Goal: Task Accomplishment & Management: Complete application form

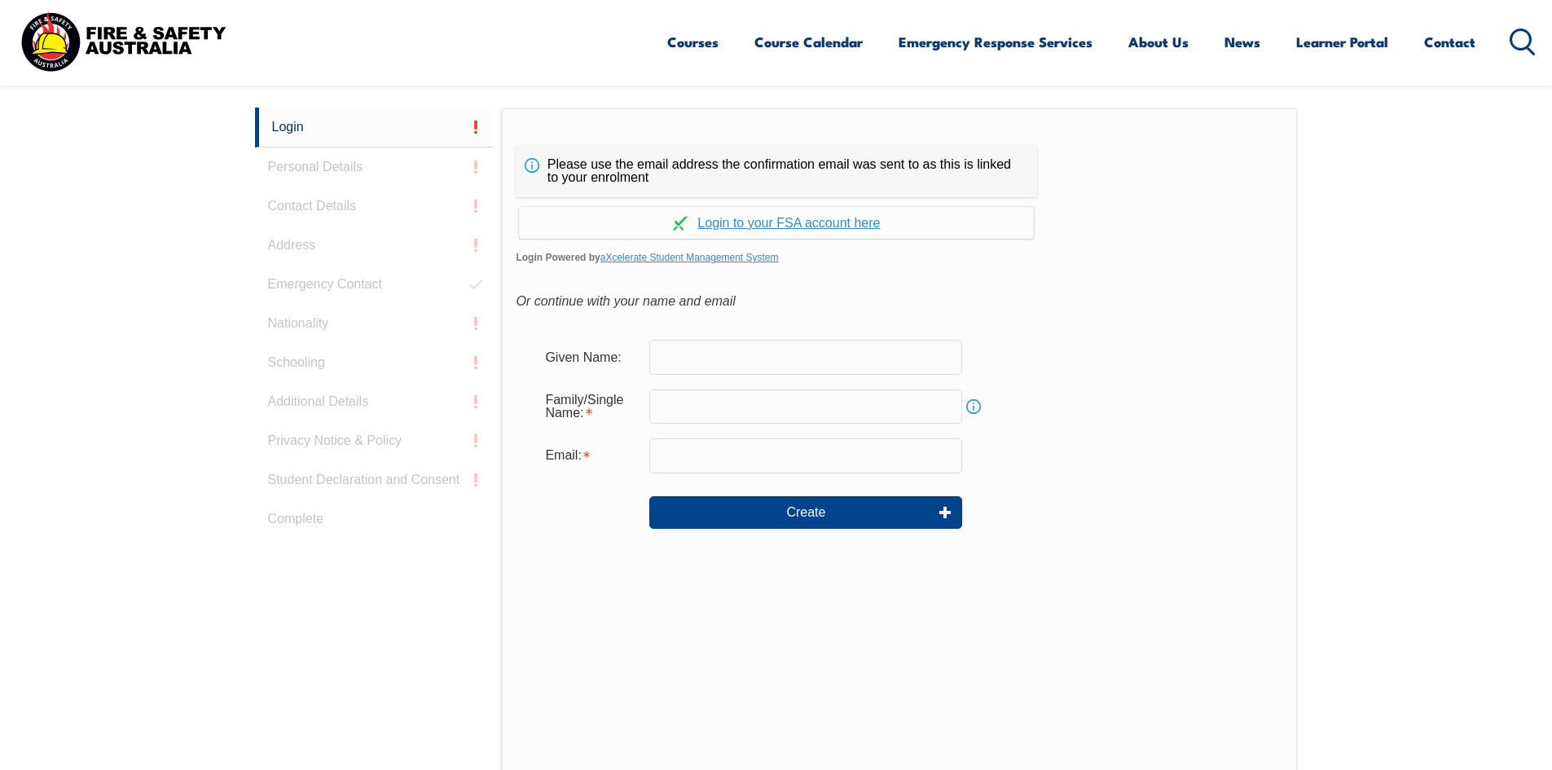
scroll to position [511, 0]
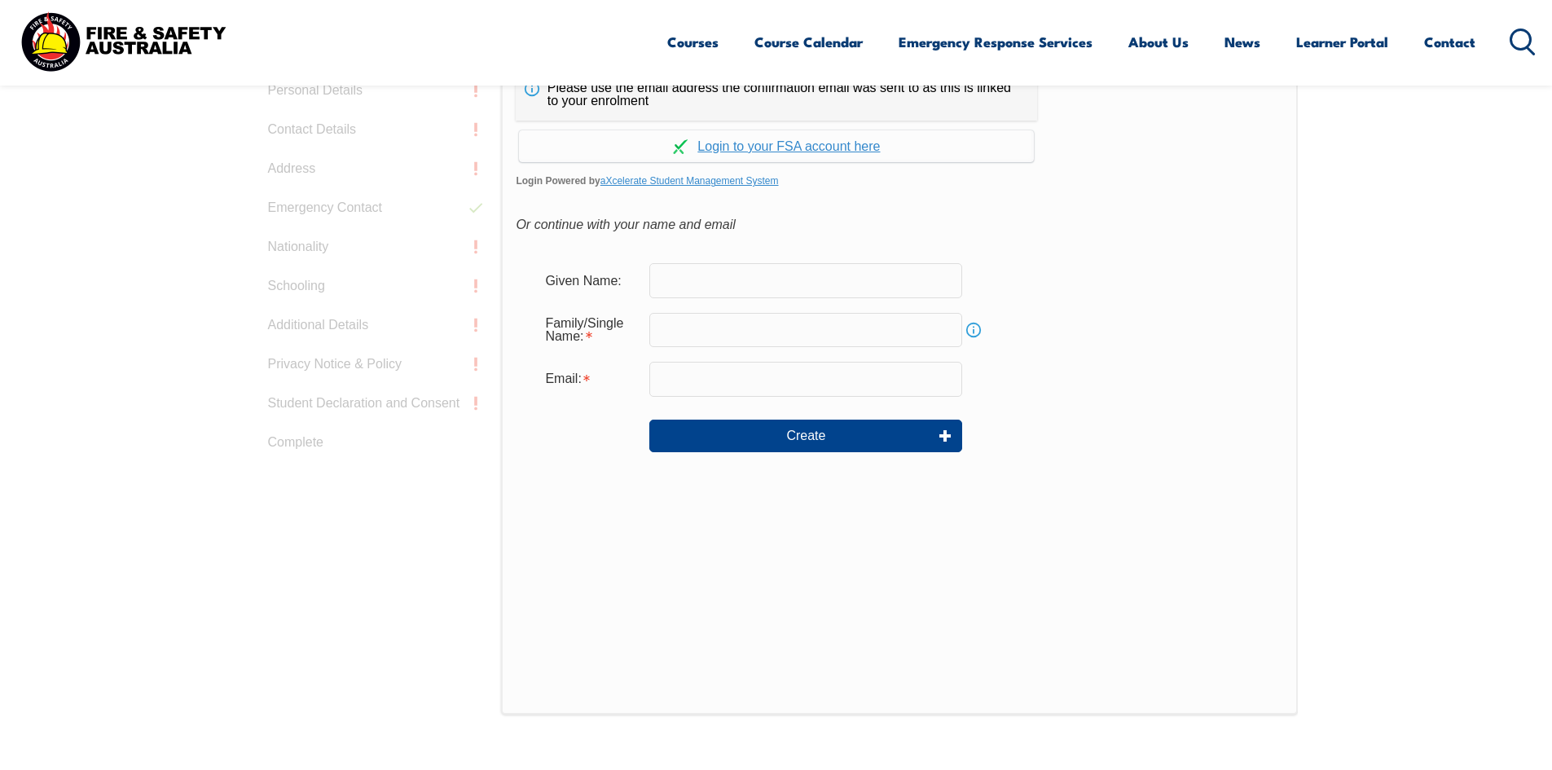
click at [724, 287] on input "text" at bounding box center [805, 280] width 313 height 34
type input "[PERSON_NAME]"
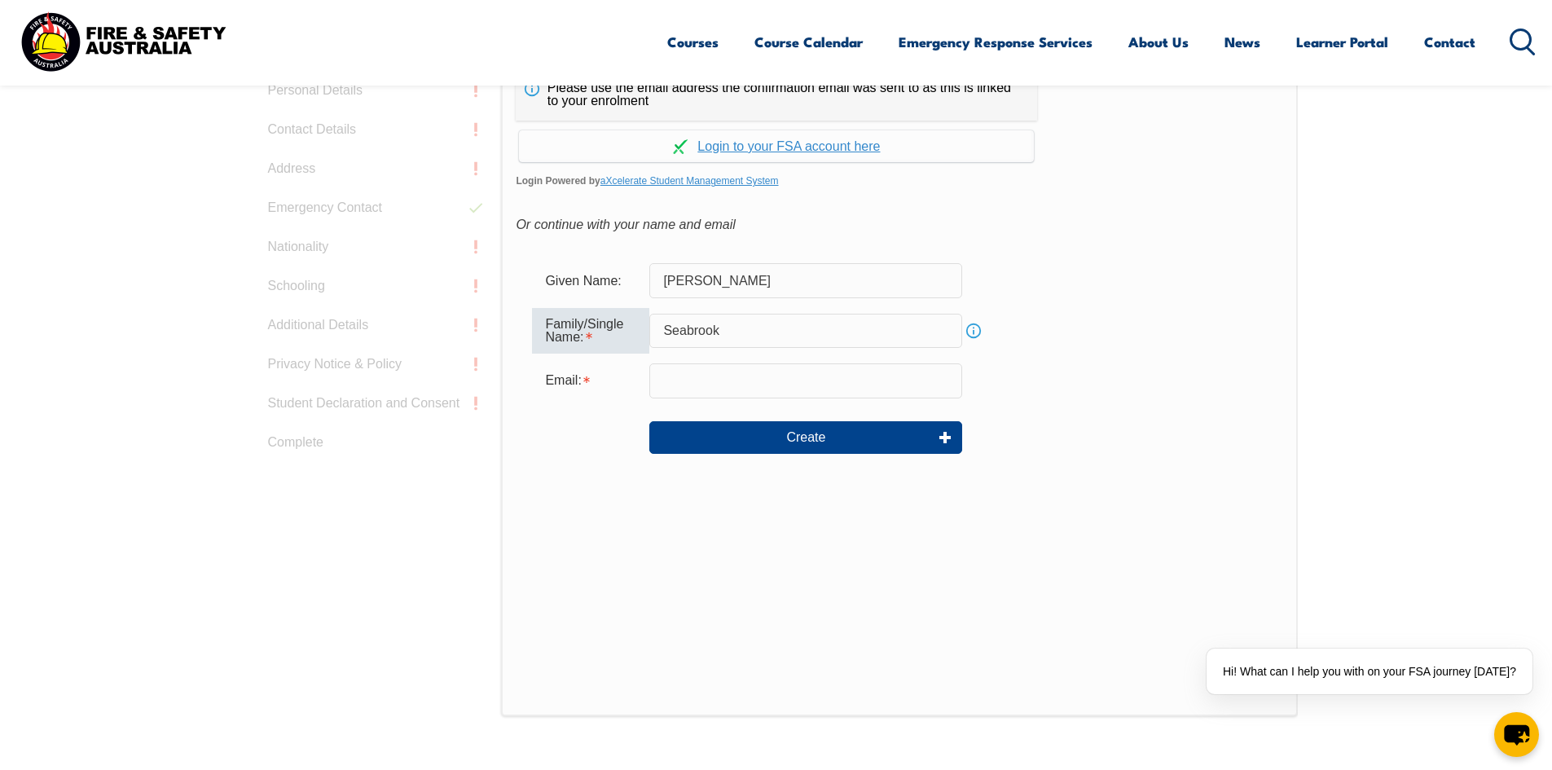
type input "Seabrook"
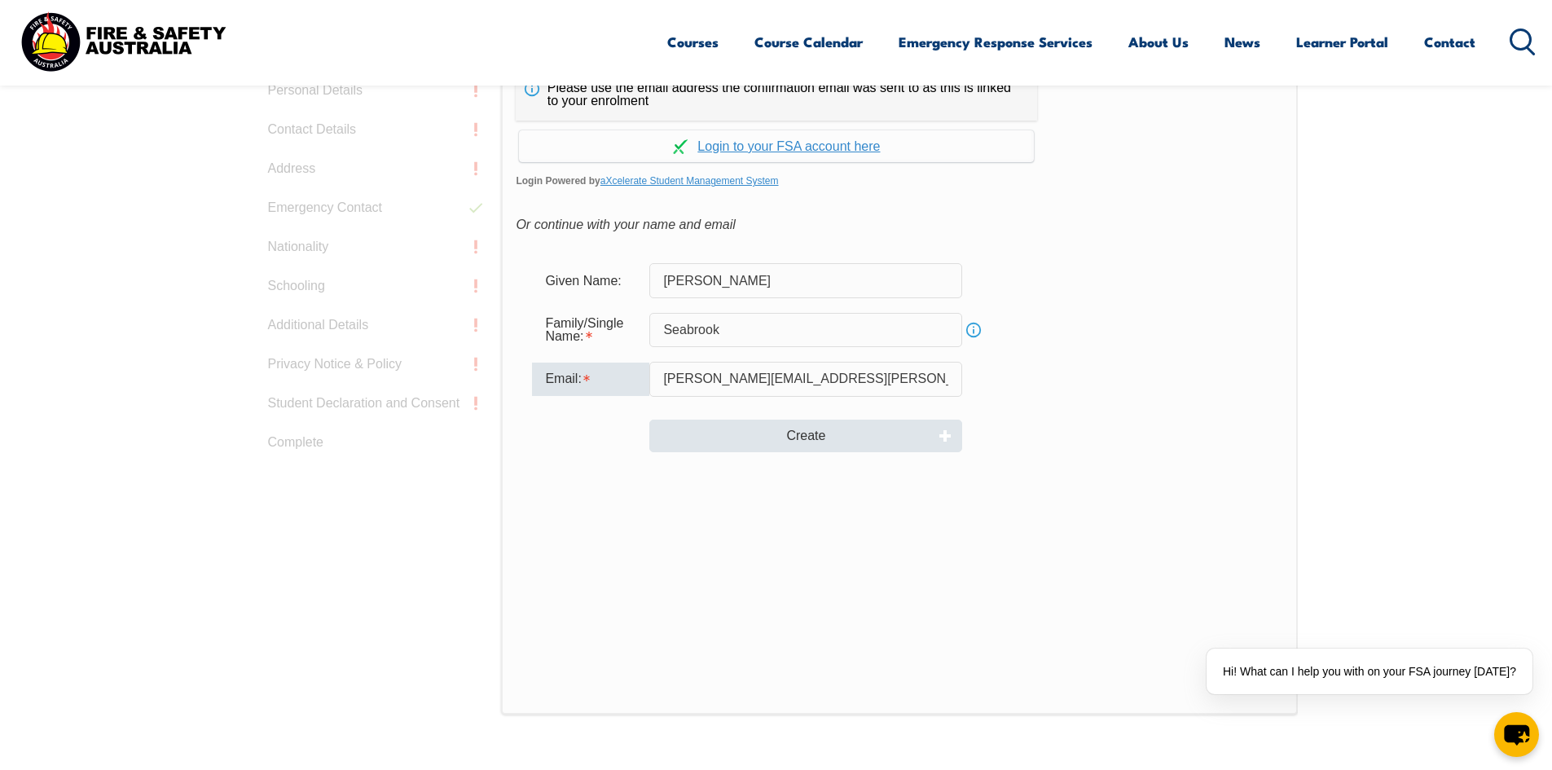
type input "[PERSON_NAME][EMAIL_ADDRESS][PERSON_NAME][DOMAIN_NAME]"
click at [792, 451] on button "Create" at bounding box center [805, 436] width 313 height 33
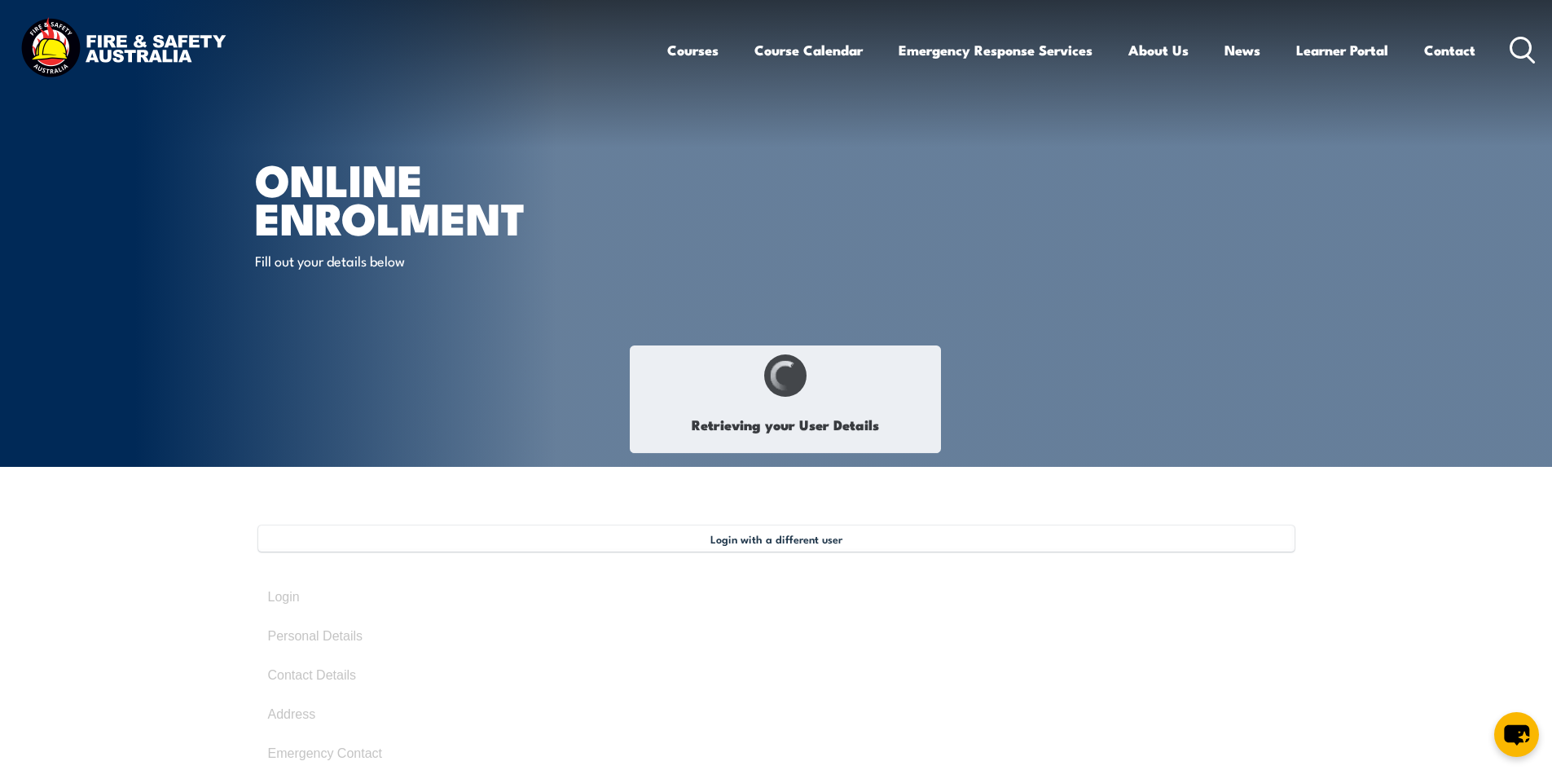
select select "Mr"
type input "[PERSON_NAME]"
type input "Seabrook"
type input "[DATE]"
type input "YC7DSC6QGH"
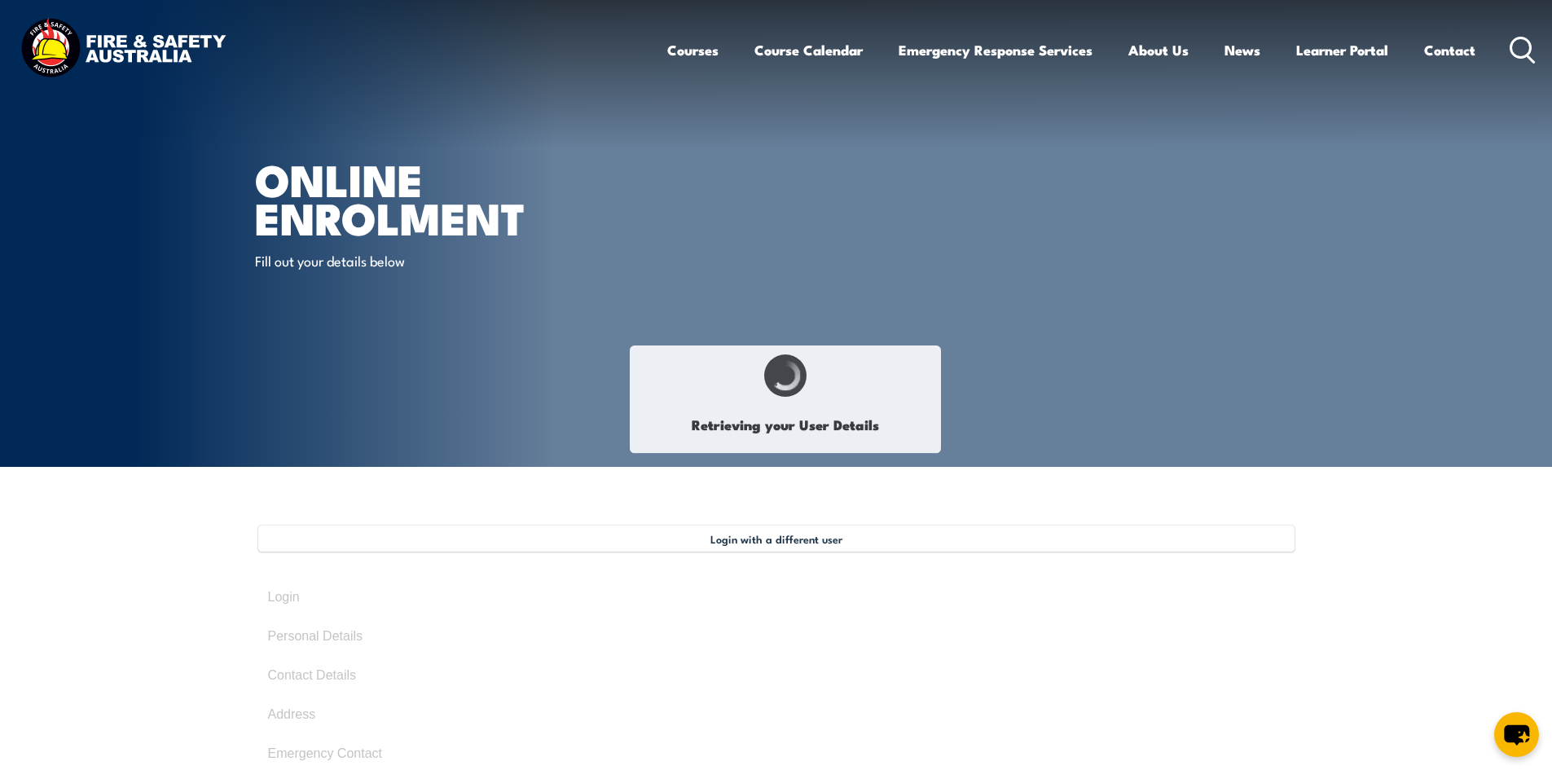
select select "M"
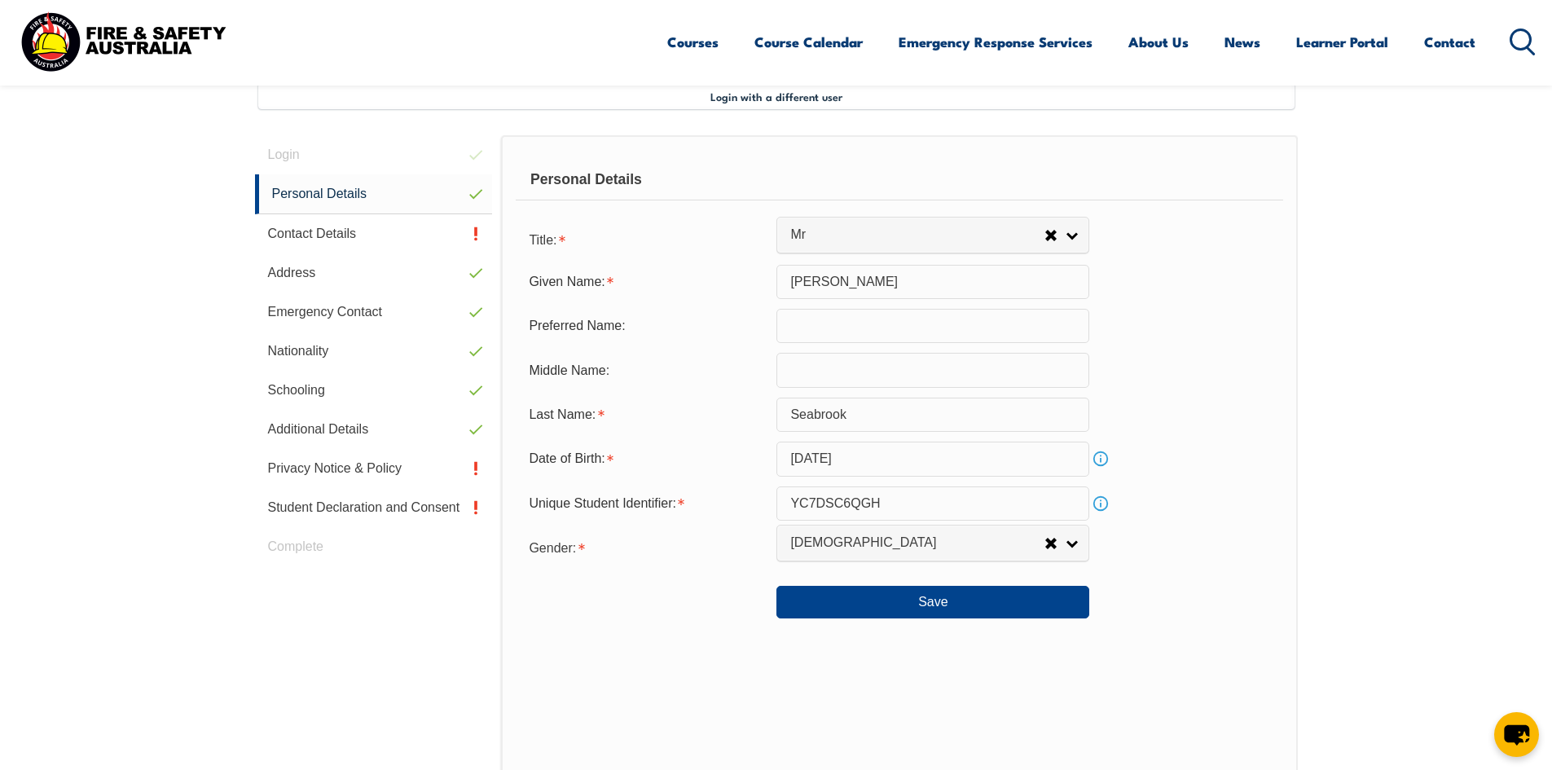
scroll to position [444, 0]
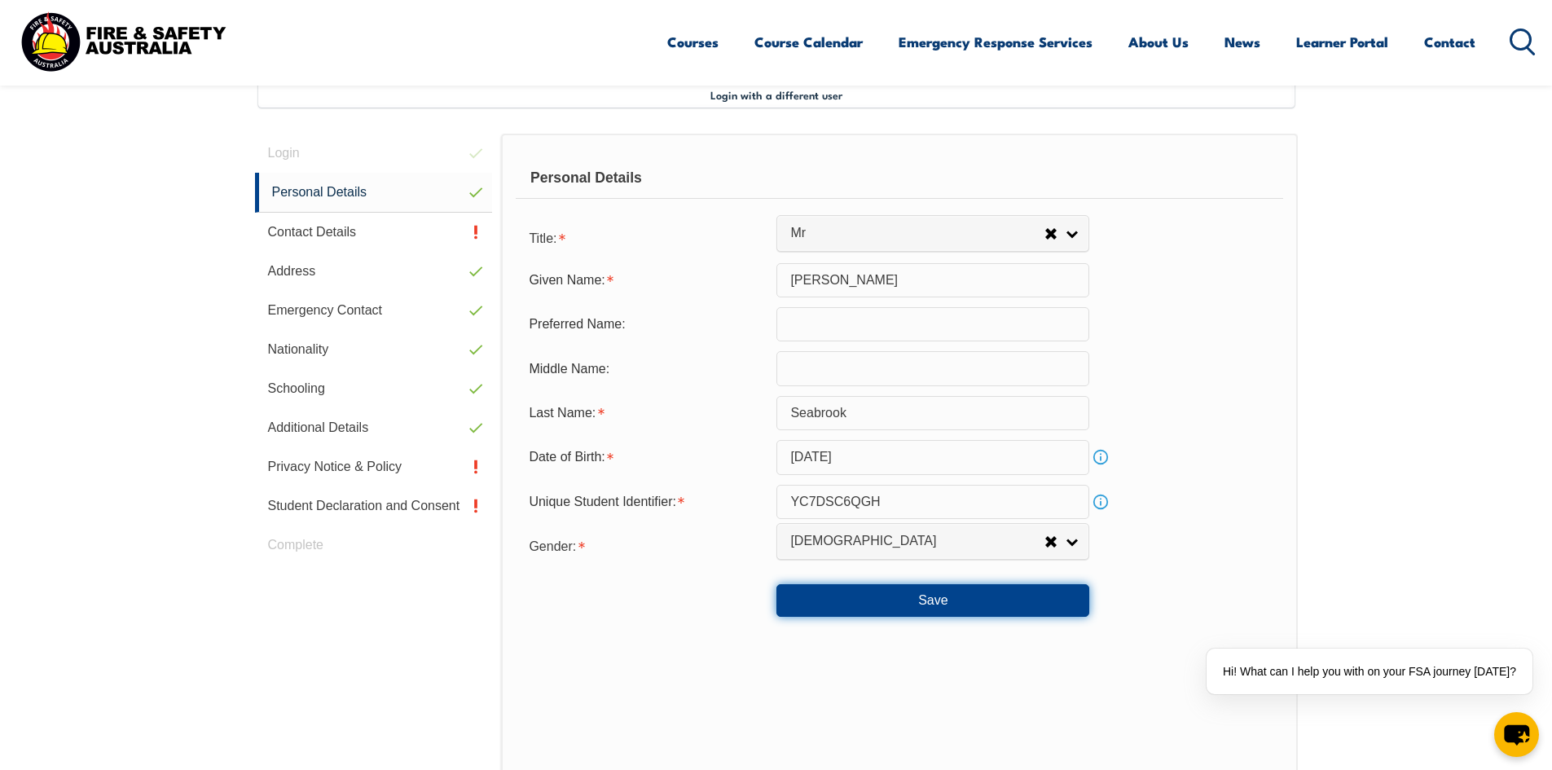
click at [906, 605] on button "Save" at bounding box center [932, 600] width 313 height 33
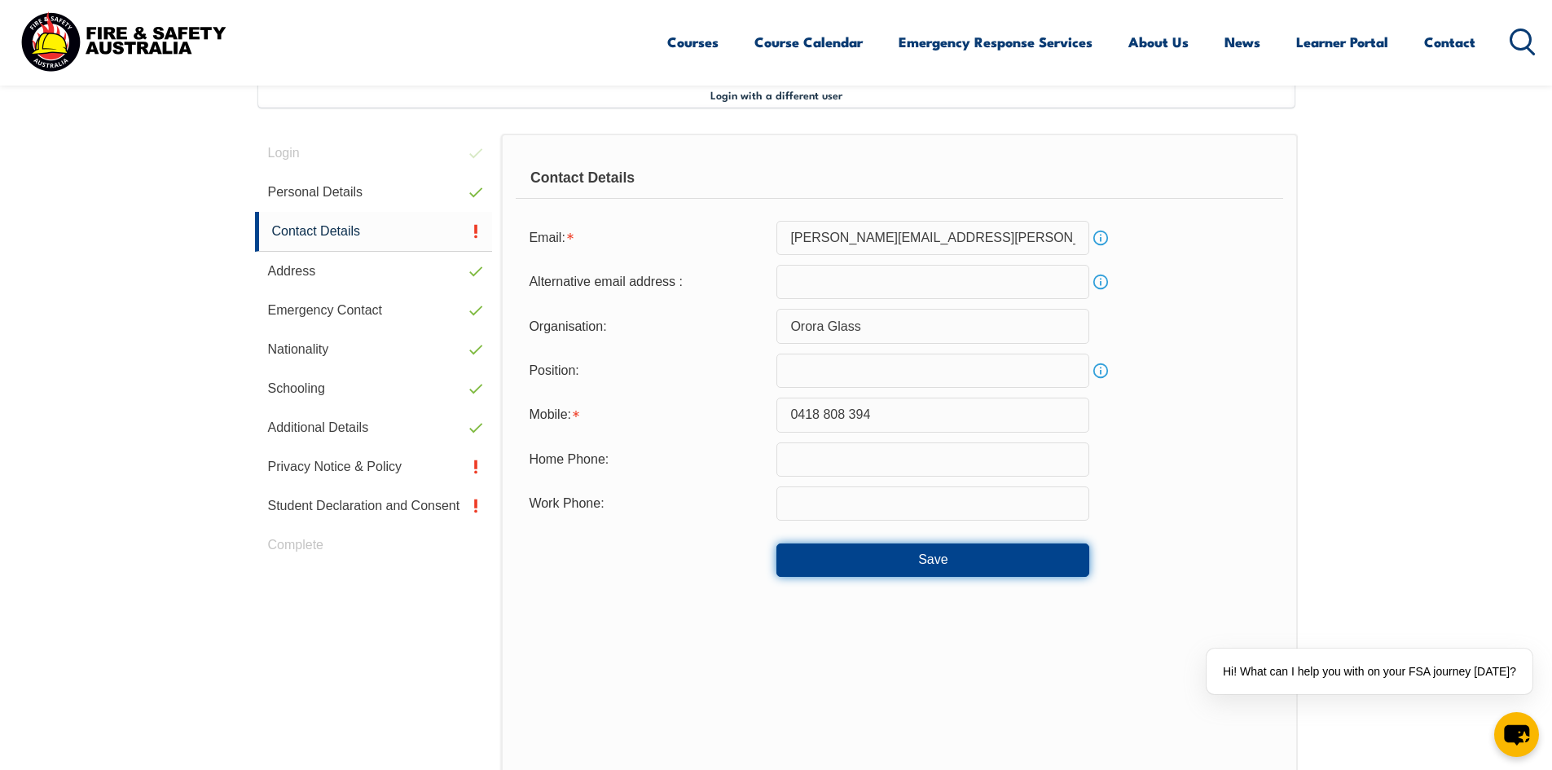
click at [930, 556] on button "Save" at bounding box center [932, 559] width 313 height 33
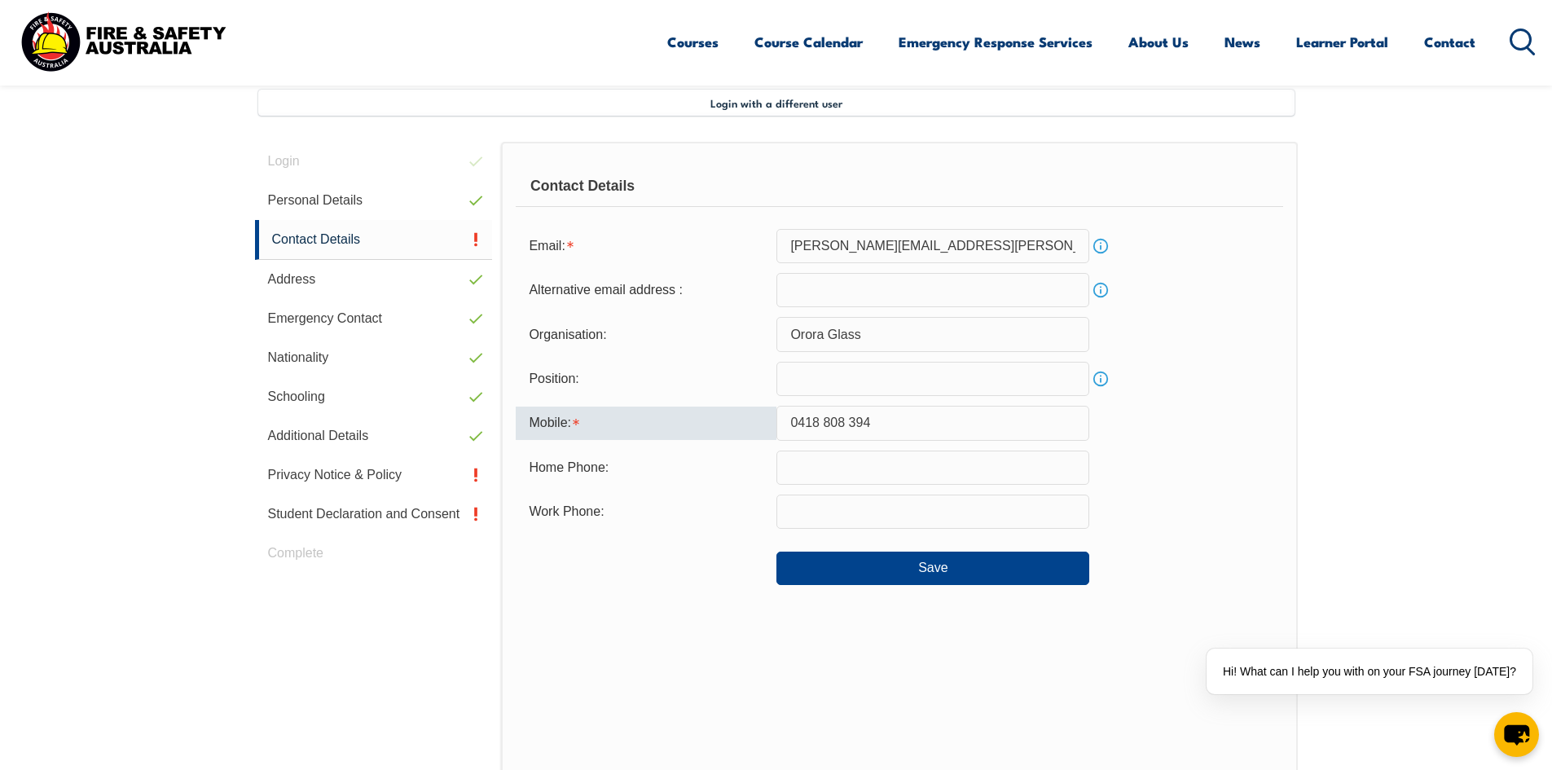
scroll to position [434, 0]
click at [789, 424] on input "0418 808 394" at bounding box center [932, 424] width 313 height 34
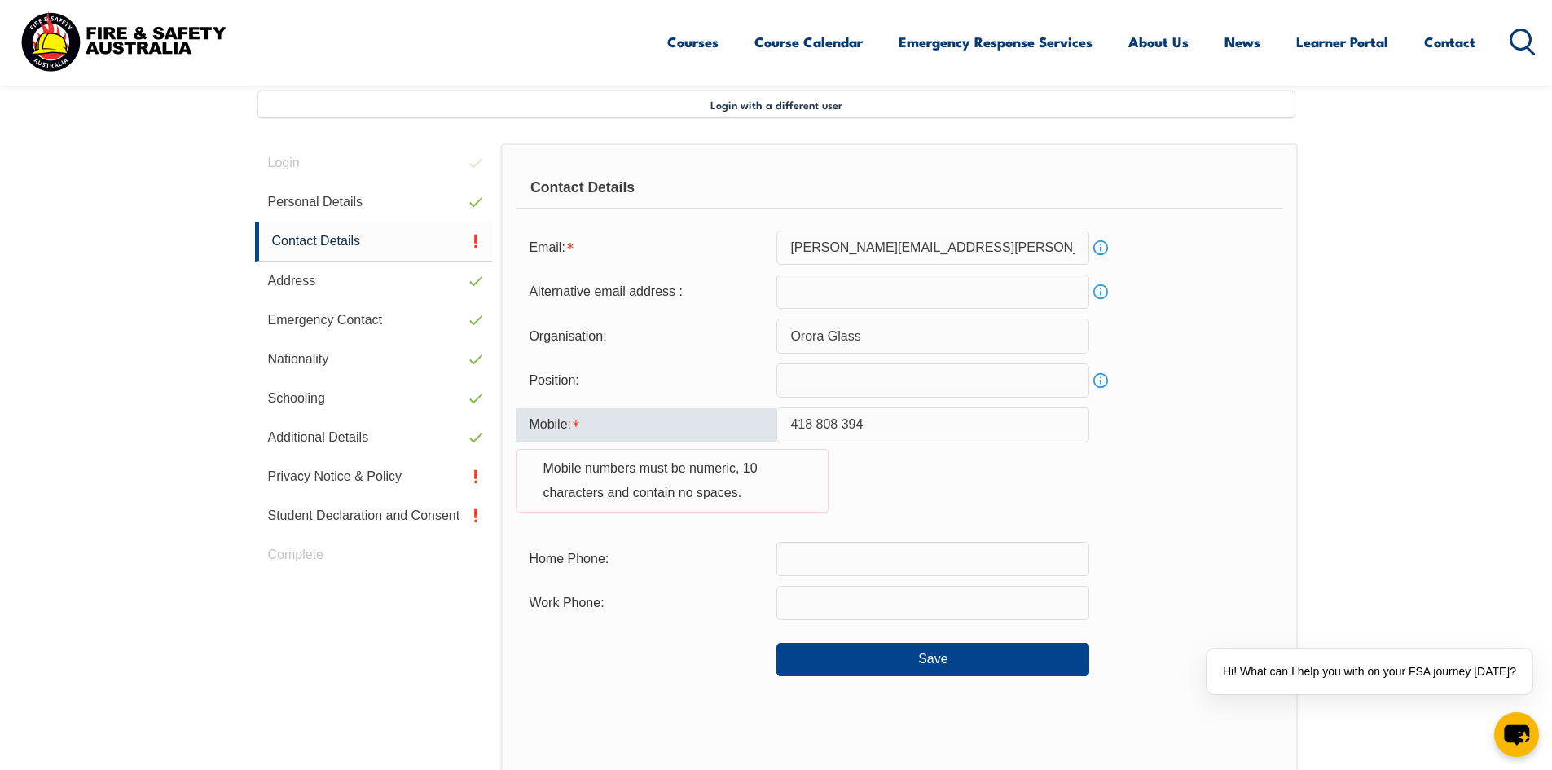
click at [1312, 422] on section "Login with a different user Login Personal Details Contact Details Address Emer…" at bounding box center [776, 561] width 1552 height 1056
click at [791, 423] on input "418 808 394" at bounding box center [932, 424] width 313 height 34
drag, startPoint x: 871, startPoint y: 429, endPoint x: 746, endPoint y: 424, distance: 124.7
click at [750, 424] on div "Mobile: [PHONE_NUMBER] Mobile numbers must be numeric, 10 characters and contai…" at bounding box center [899, 469] width 767 height 124
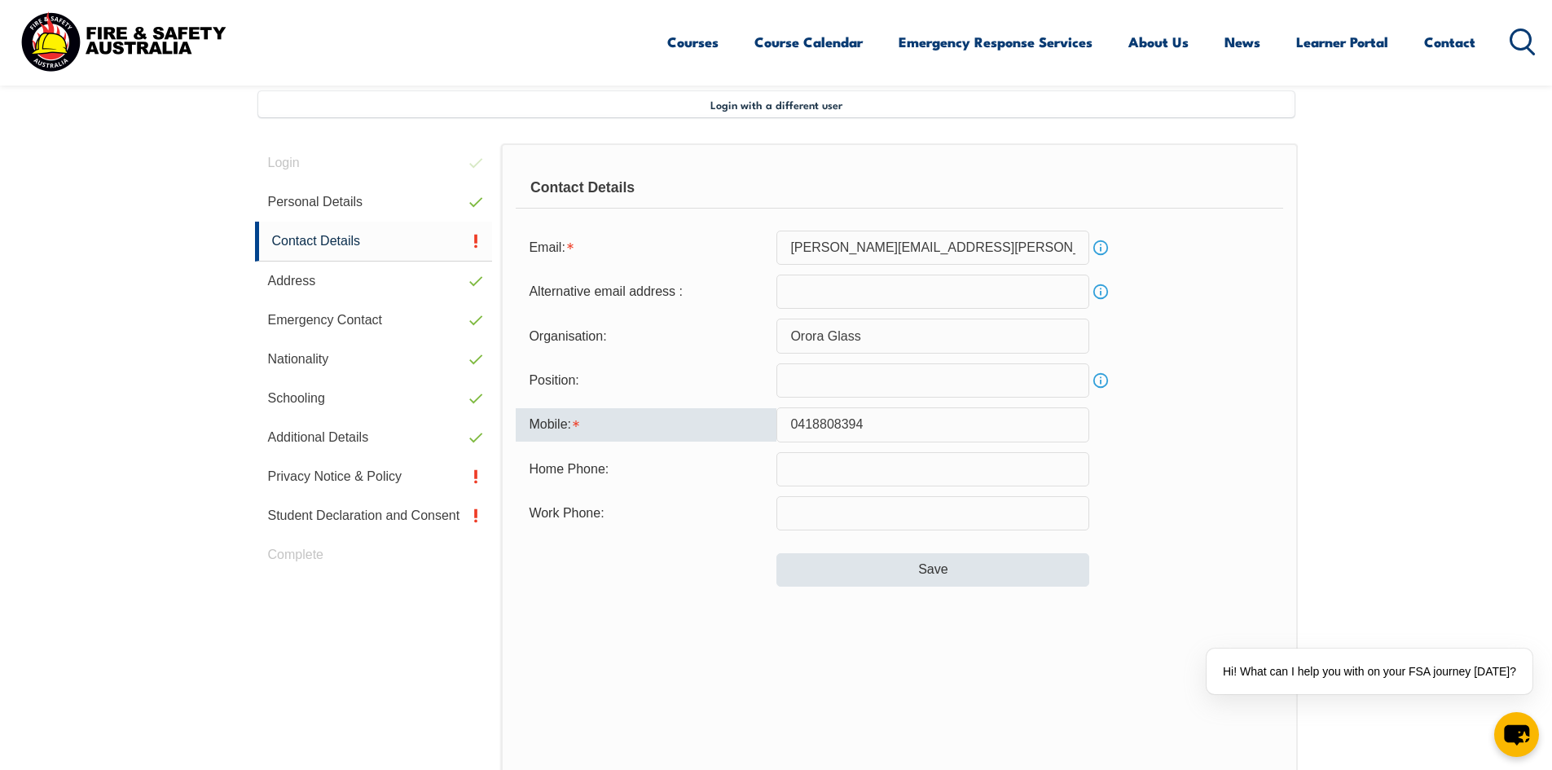
type input "0418808394"
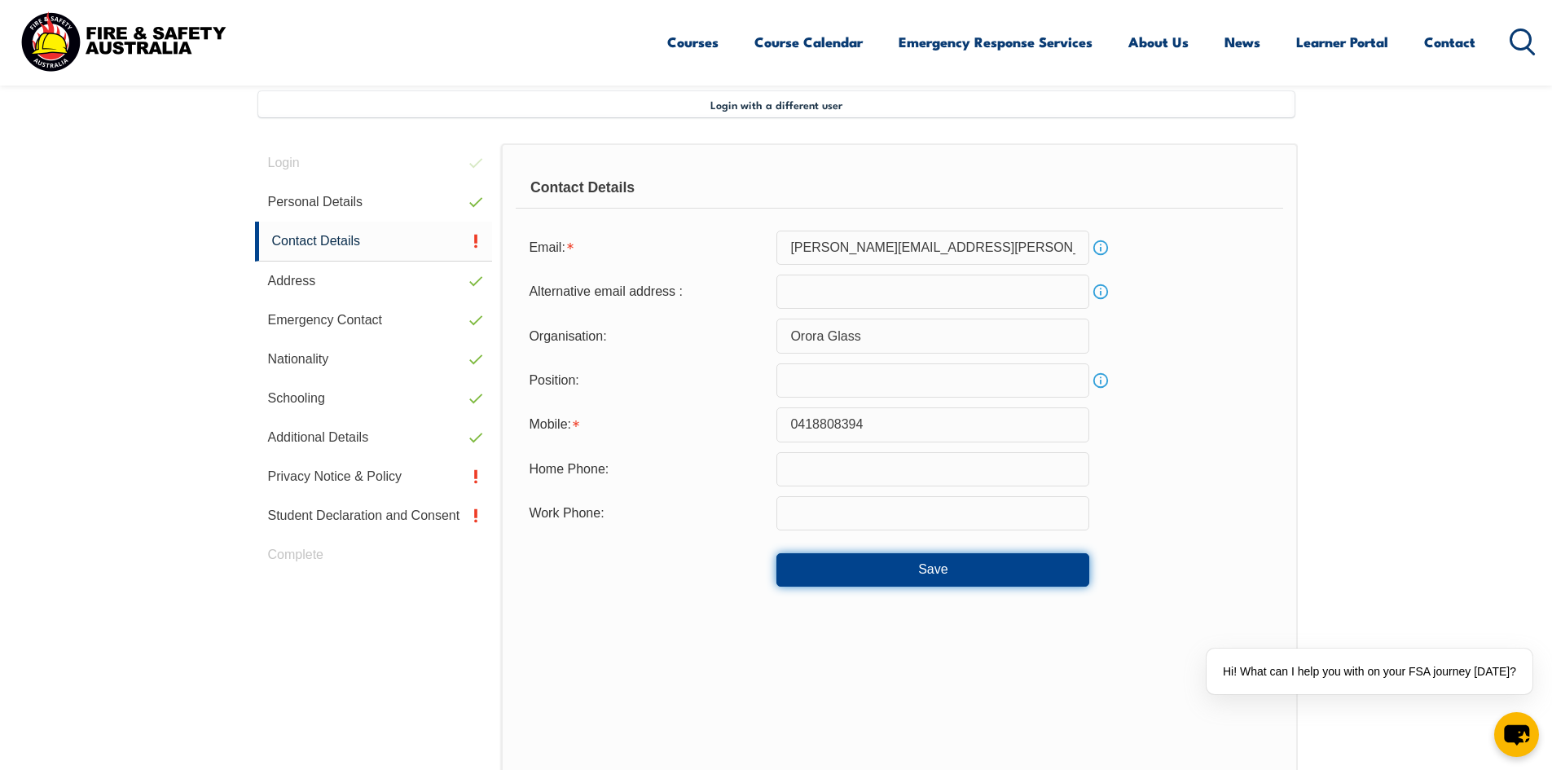
click at [886, 574] on button "Save" at bounding box center [932, 569] width 313 height 33
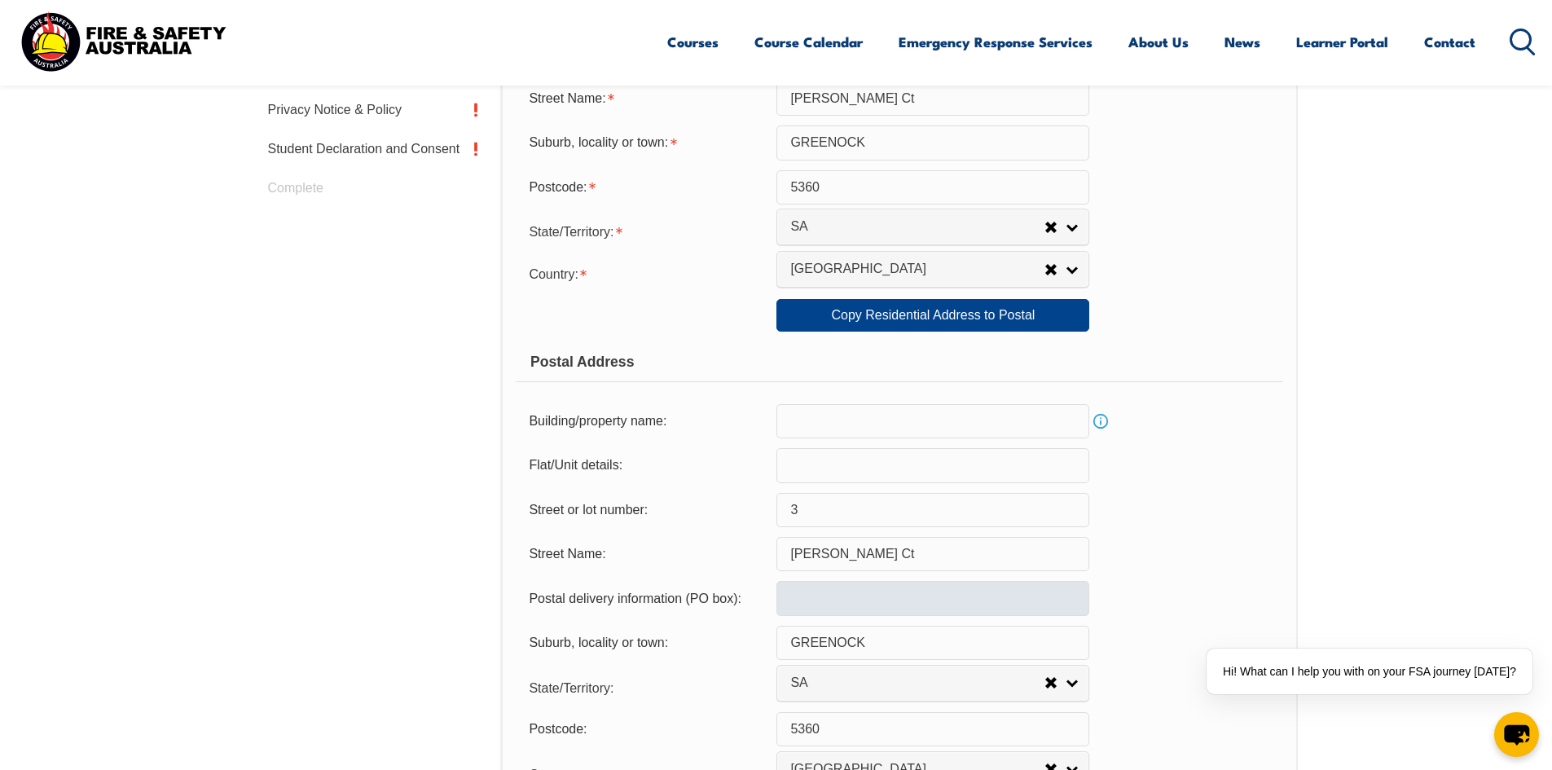
scroll to position [851, 0]
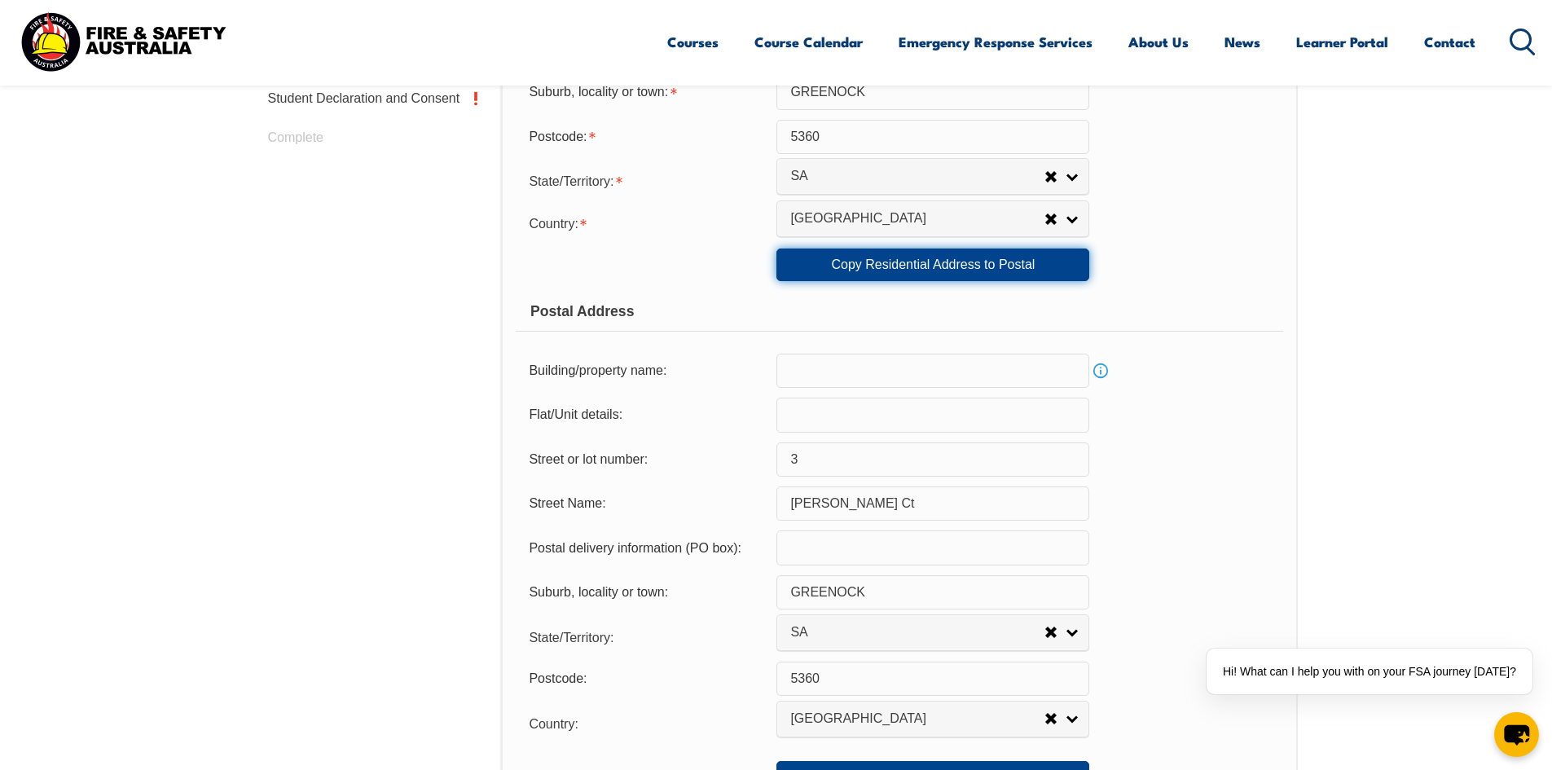
click at [967, 274] on link "Copy Residential Address to Postal" at bounding box center [932, 264] width 313 height 33
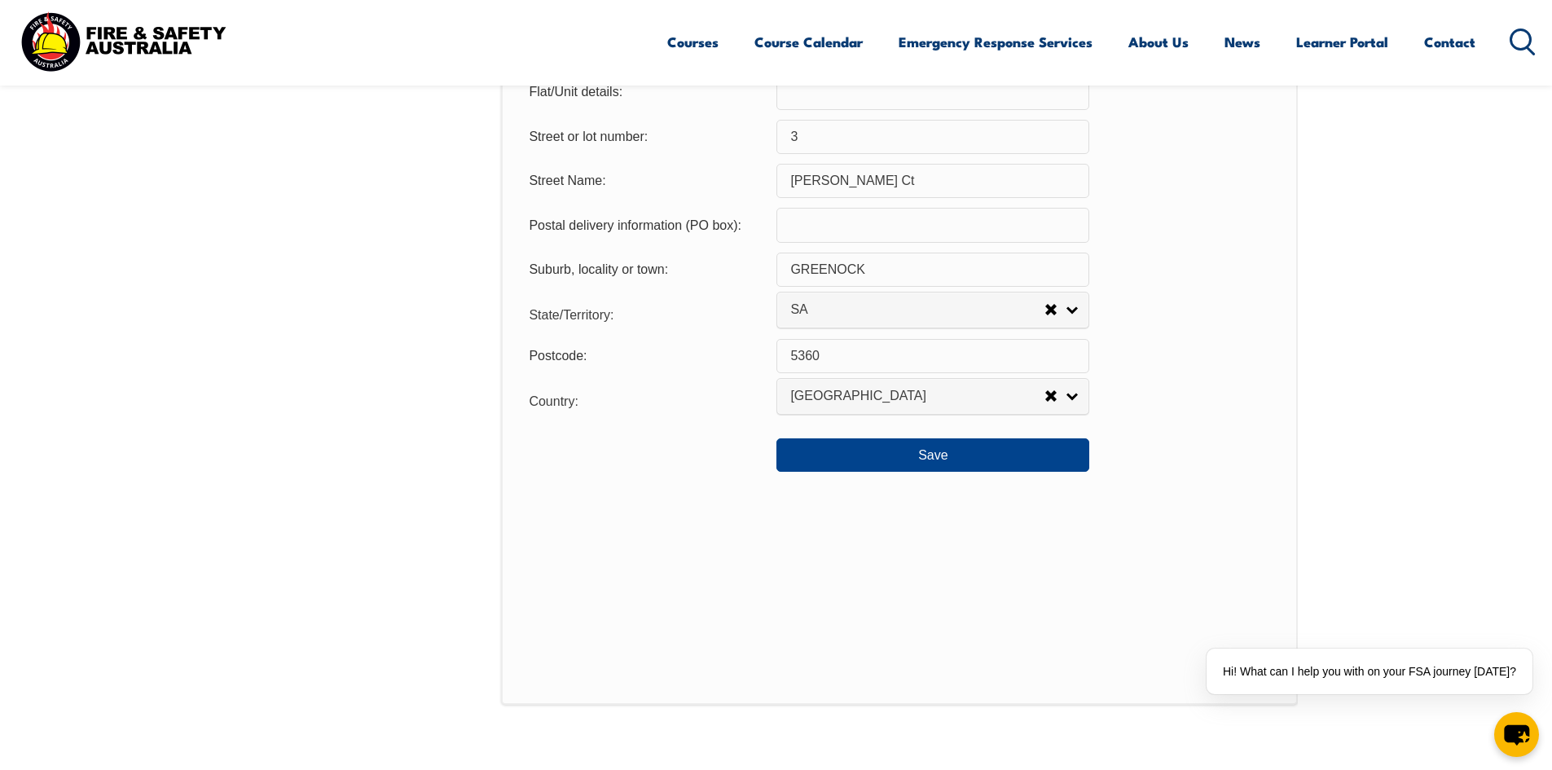
scroll to position [1177, 0]
click at [1020, 448] on button "Save" at bounding box center [932, 451] width 313 height 33
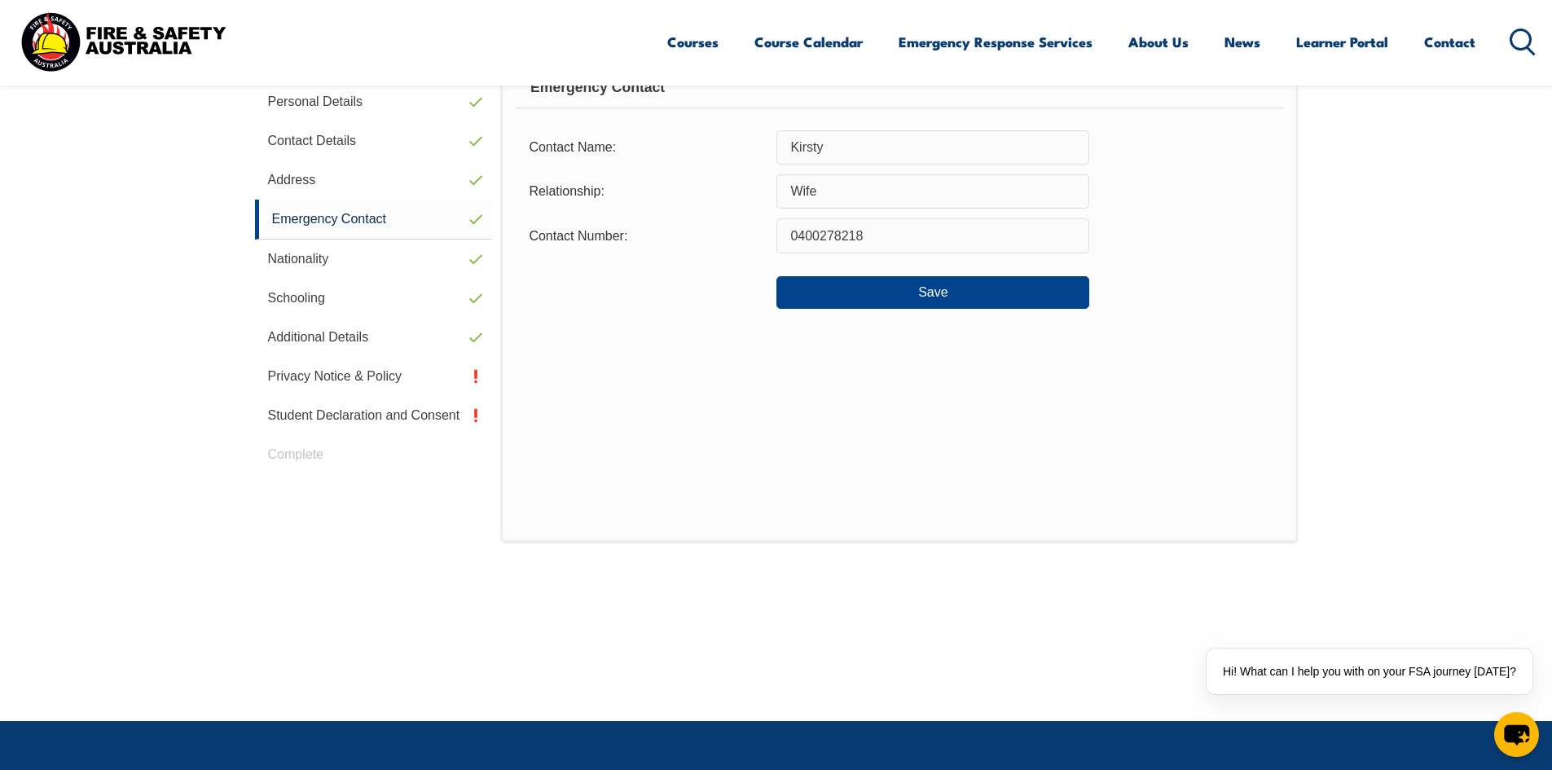
scroll to position [444, 0]
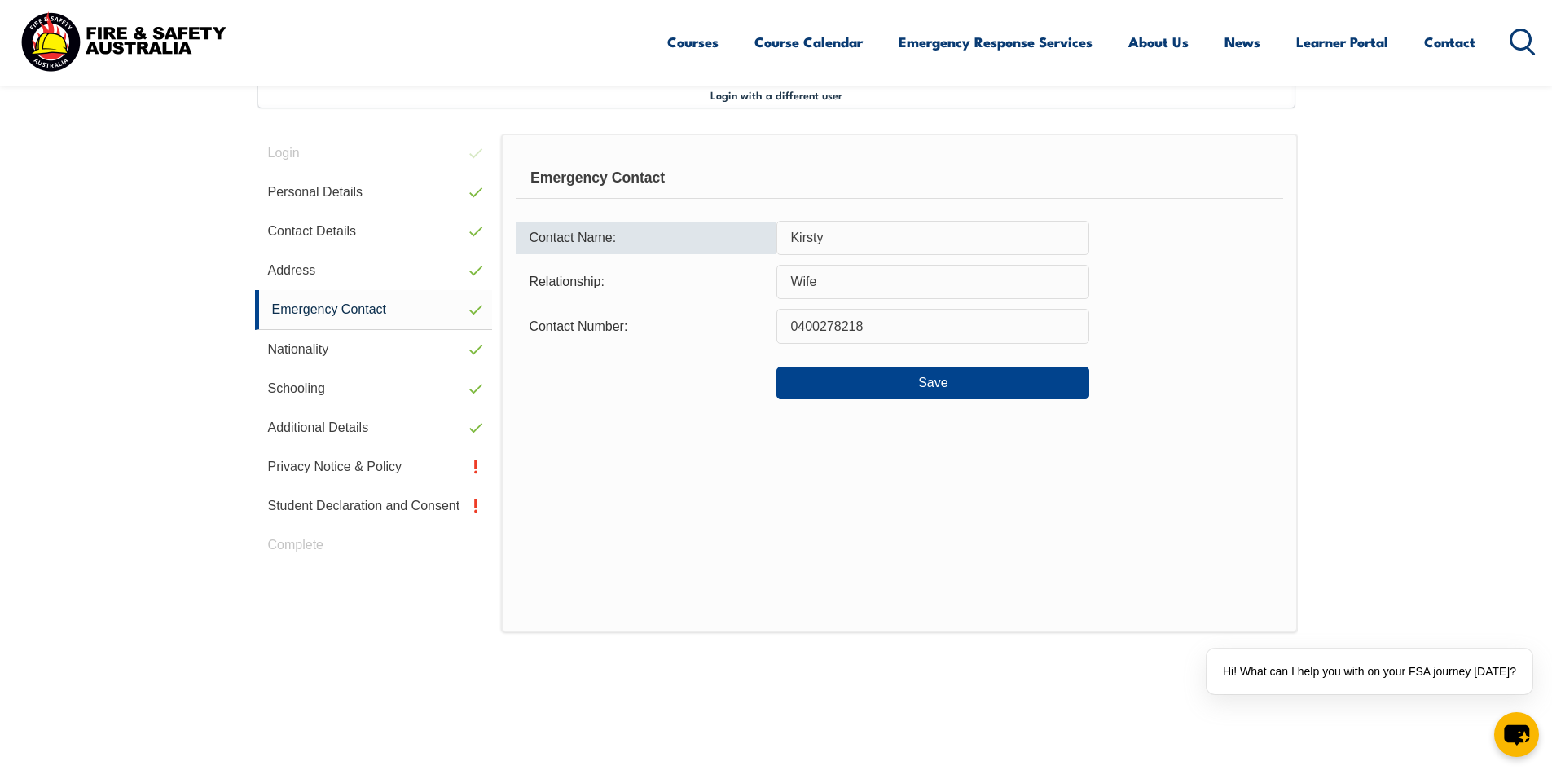
drag, startPoint x: 851, startPoint y: 245, endPoint x: 739, endPoint y: 245, distance: 112.4
click at [739, 245] on div "Contact Name: [PERSON_NAME]" at bounding box center [899, 238] width 767 height 34
type input "[PERSON_NAME]"
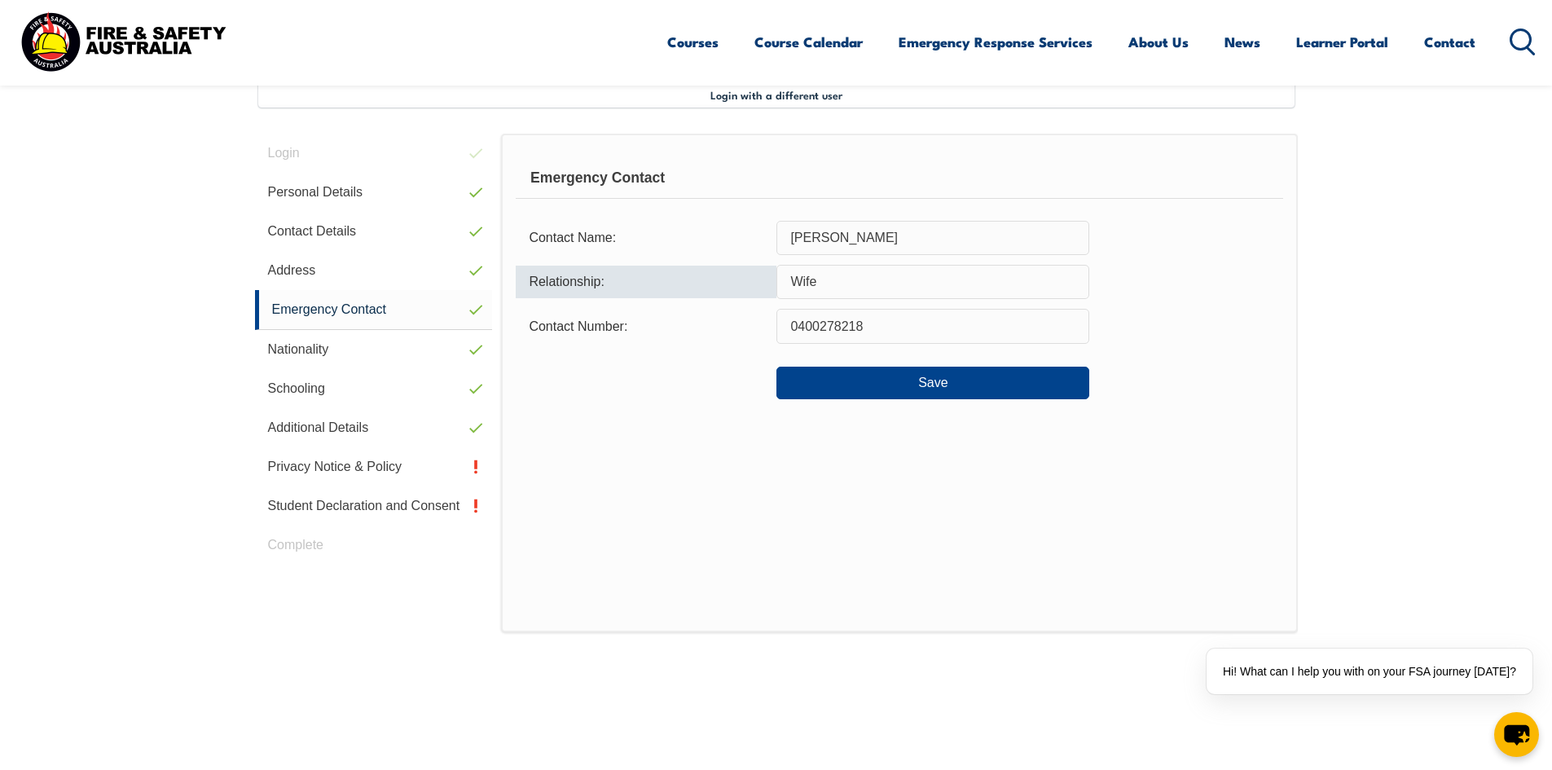
drag, startPoint x: 860, startPoint y: 279, endPoint x: 660, endPoint y: 279, distance: 200.4
click at [661, 279] on div "Relationship: Wife" at bounding box center [899, 282] width 767 height 34
type input "son"
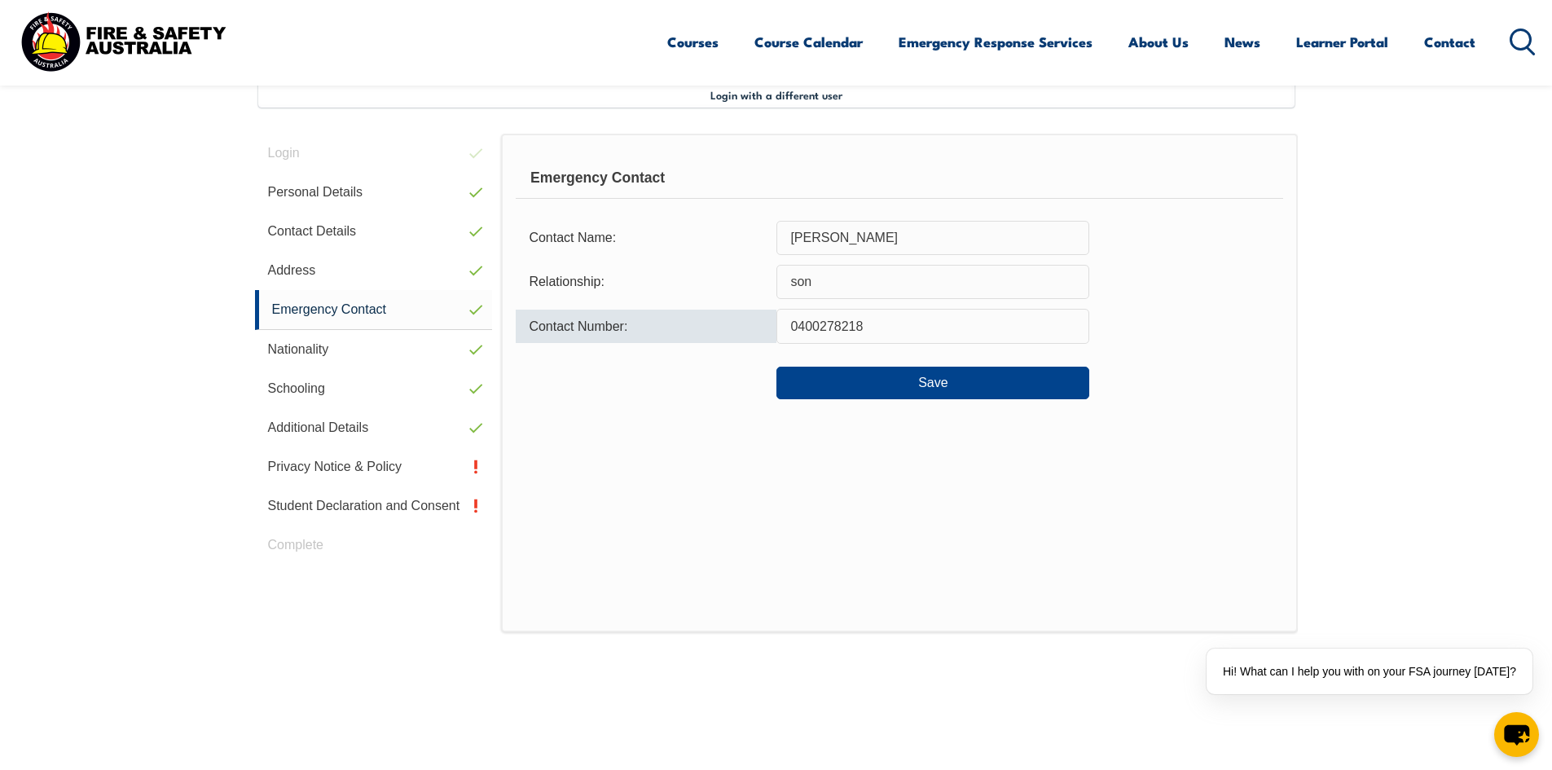
drag, startPoint x: 916, startPoint y: 337, endPoint x: 696, endPoint y: 340, distance: 220.0
click at [697, 340] on div "Contact Number: [PHONE_NUMBER]" at bounding box center [899, 326] width 767 height 34
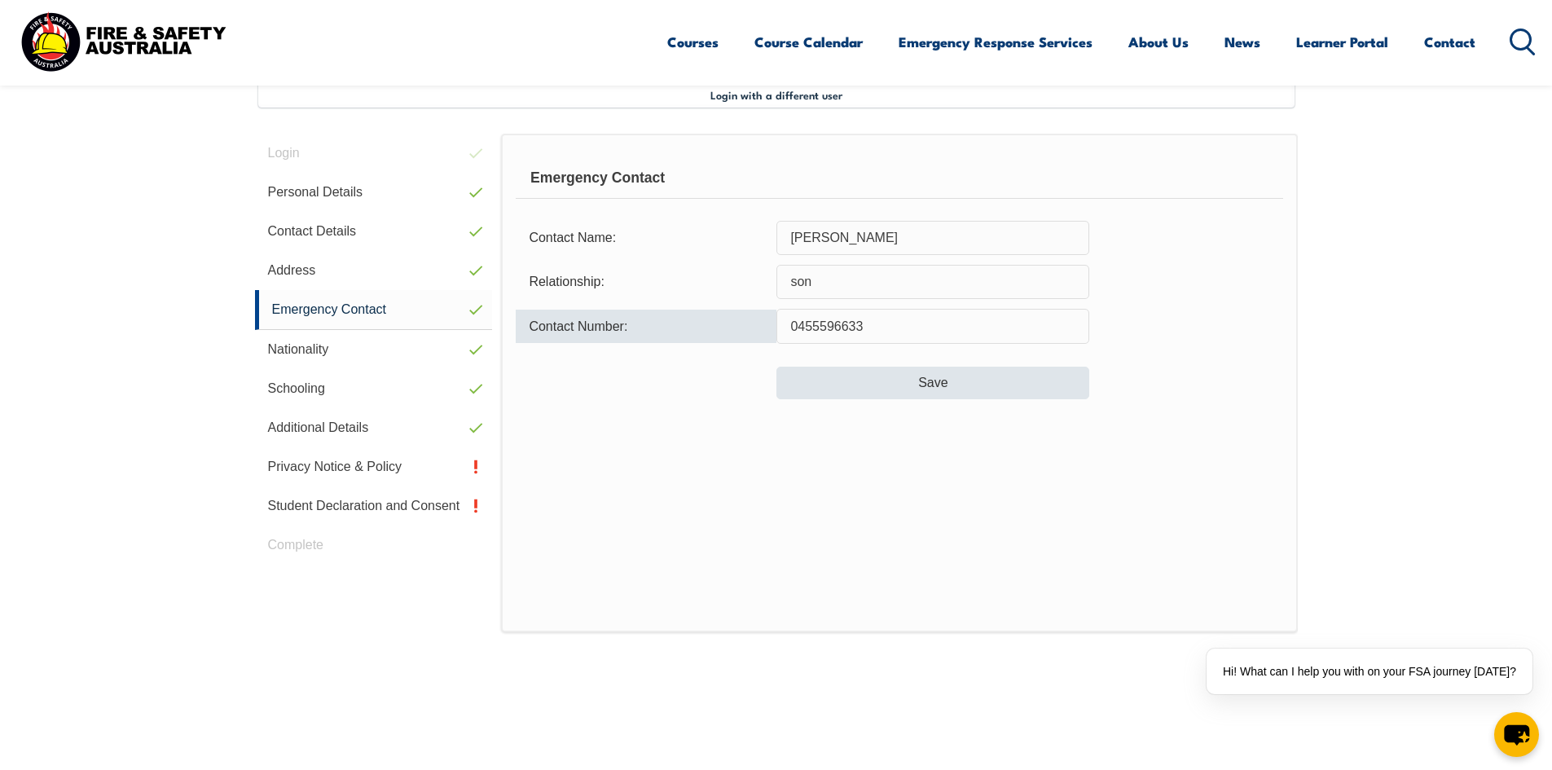
type input "0455596633"
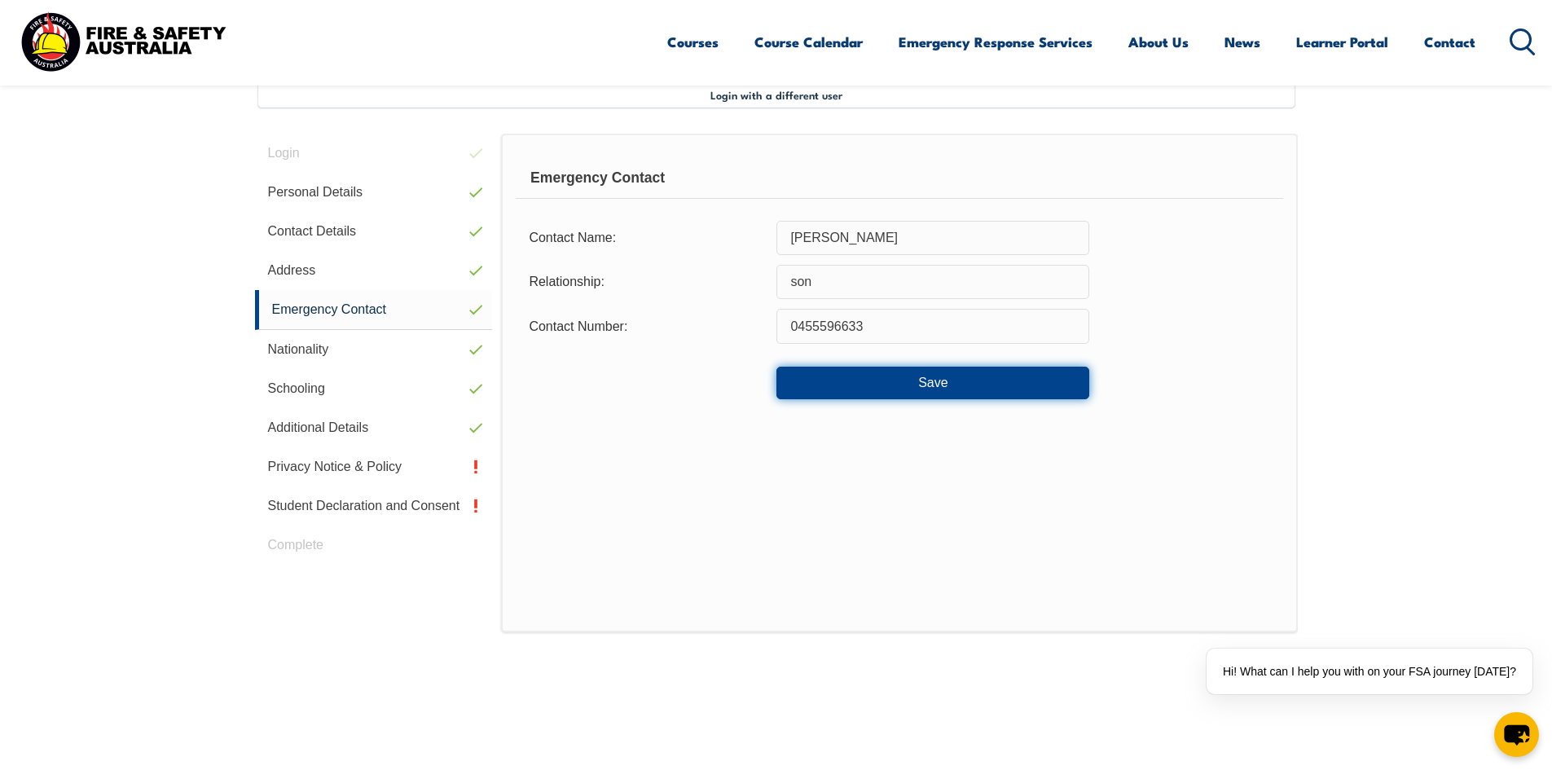
click at [943, 382] on button "Save" at bounding box center [932, 383] width 313 height 33
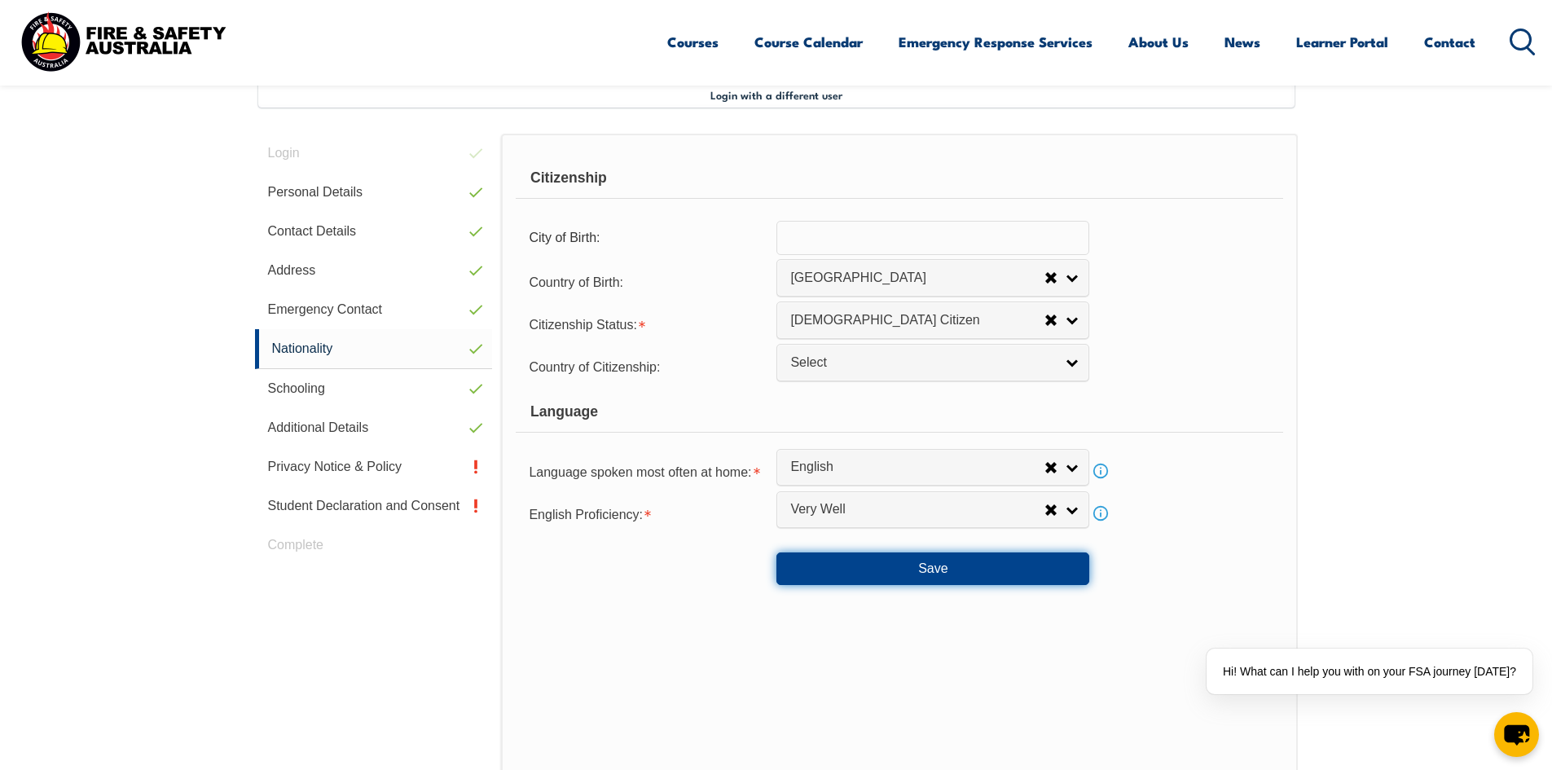
click at [954, 567] on button "Save" at bounding box center [932, 568] width 313 height 33
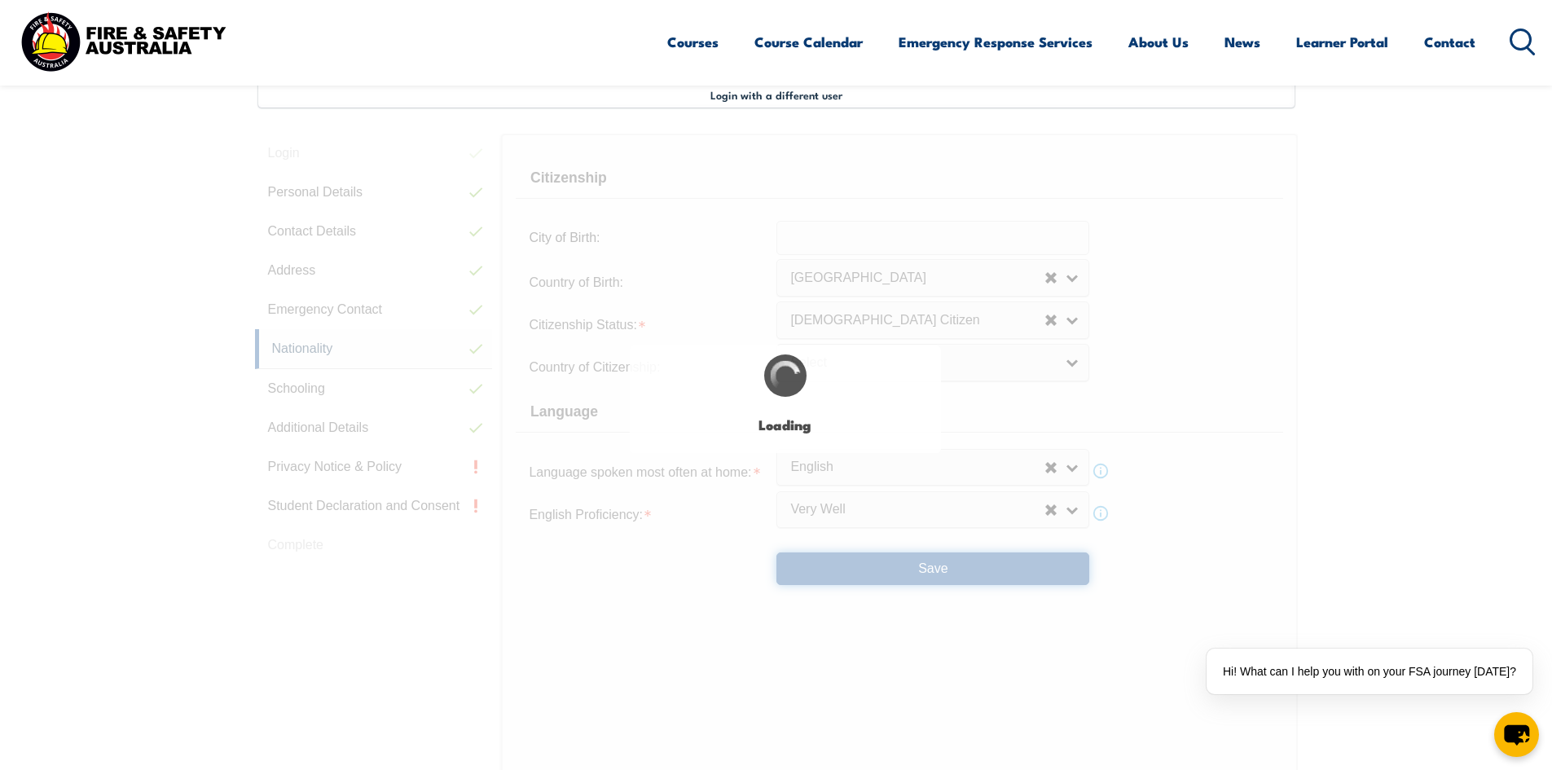
select select "false"
select select "true"
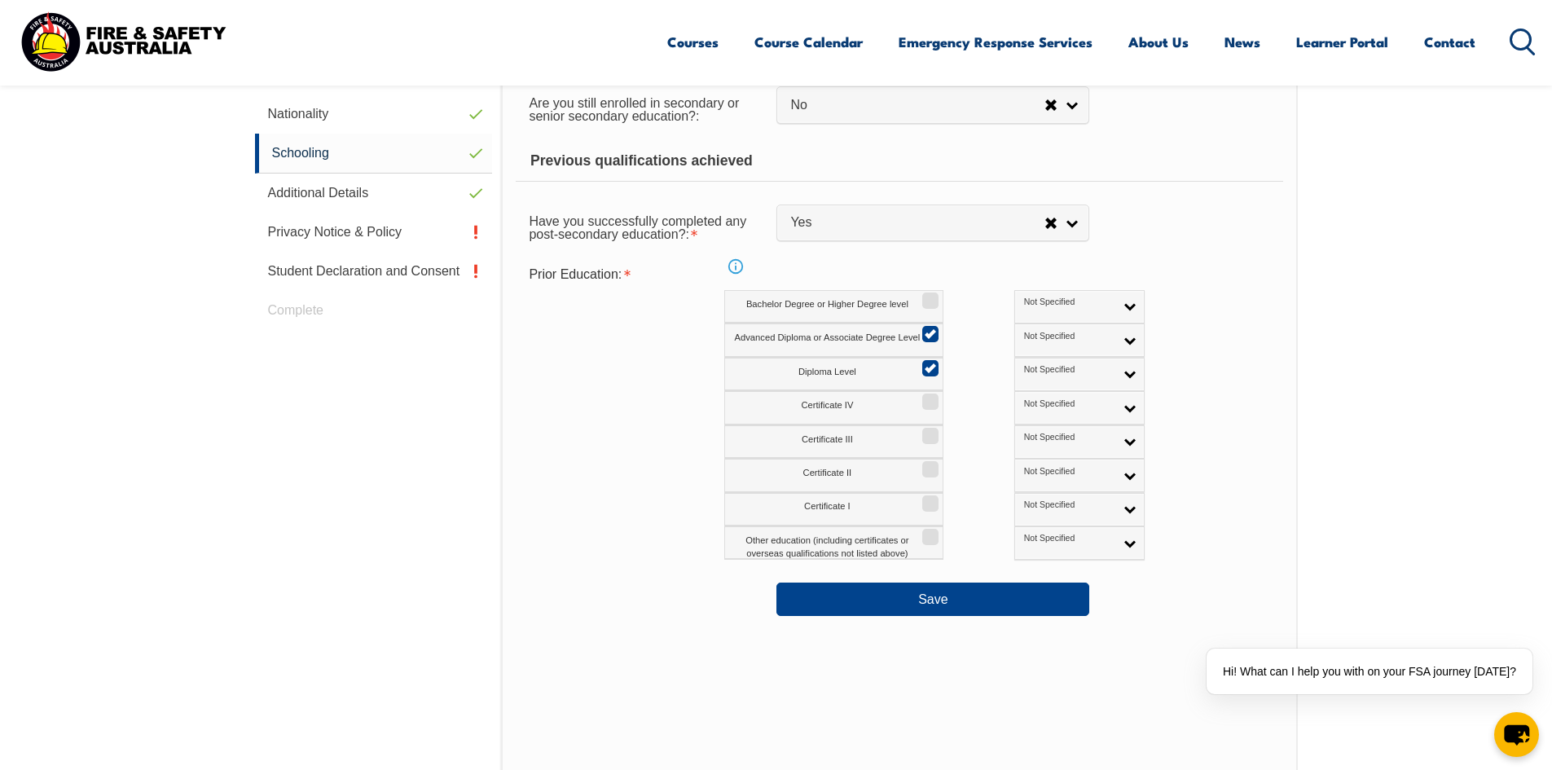
scroll to position [688, 0]
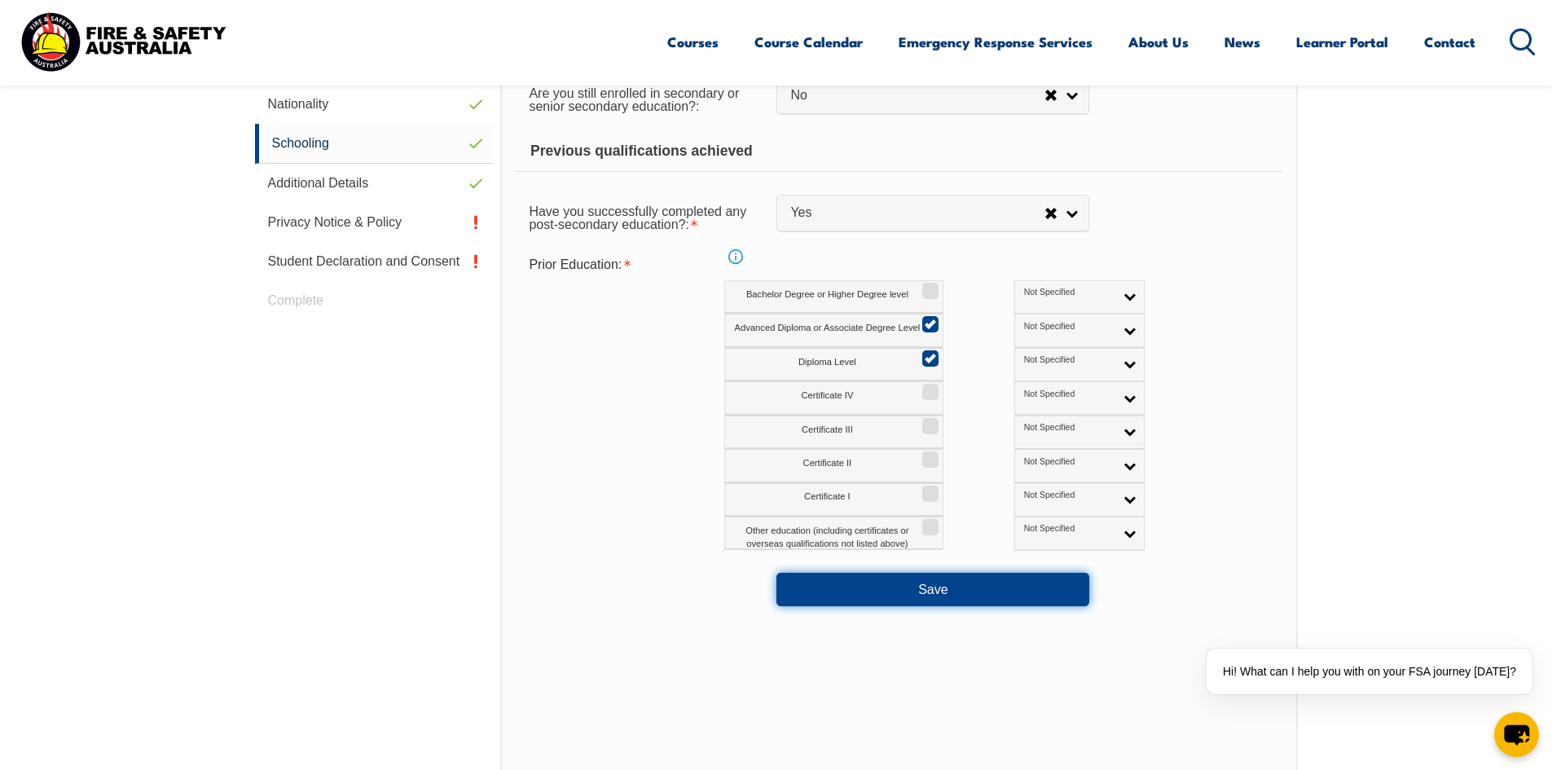
click at [977, 581] on button "Save" at bounding box center [932, 589] width 313 height 33
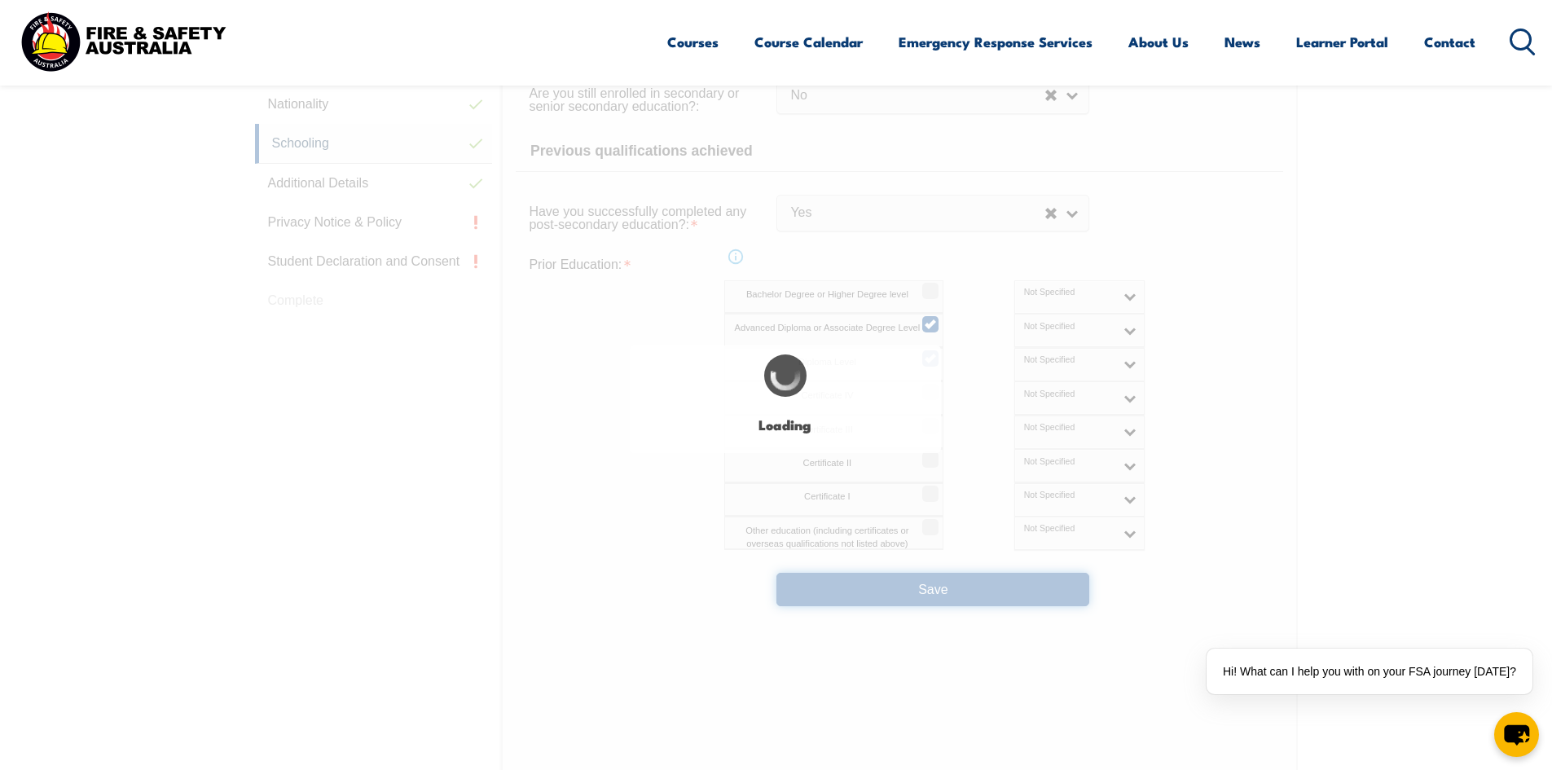
select select "false"
select select
select select "false"
select select "true"
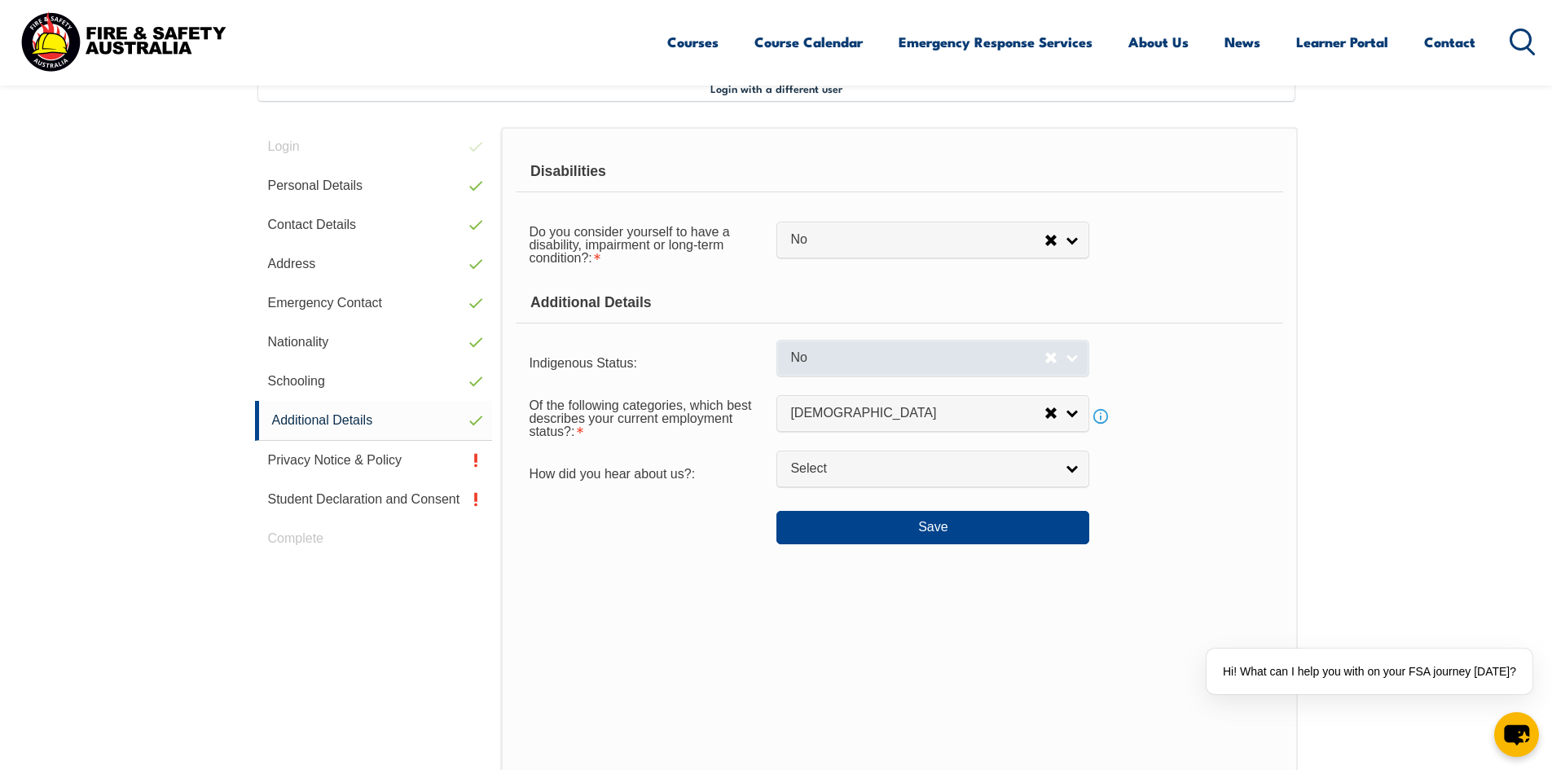
scroll to position [444, 0]
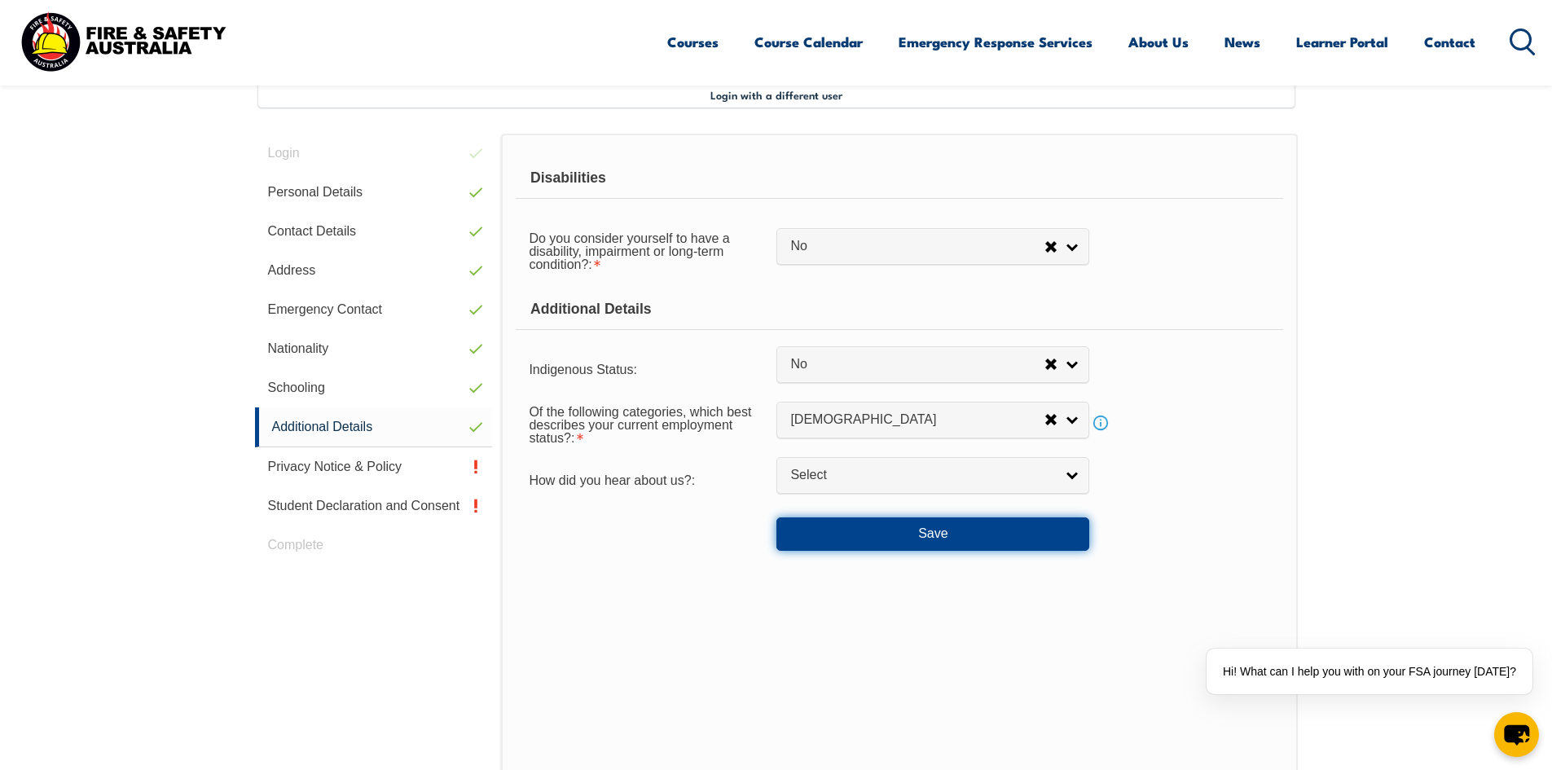
click at [939, 526] on button "Save" at bounding box center [932, 533] width 313 height 33
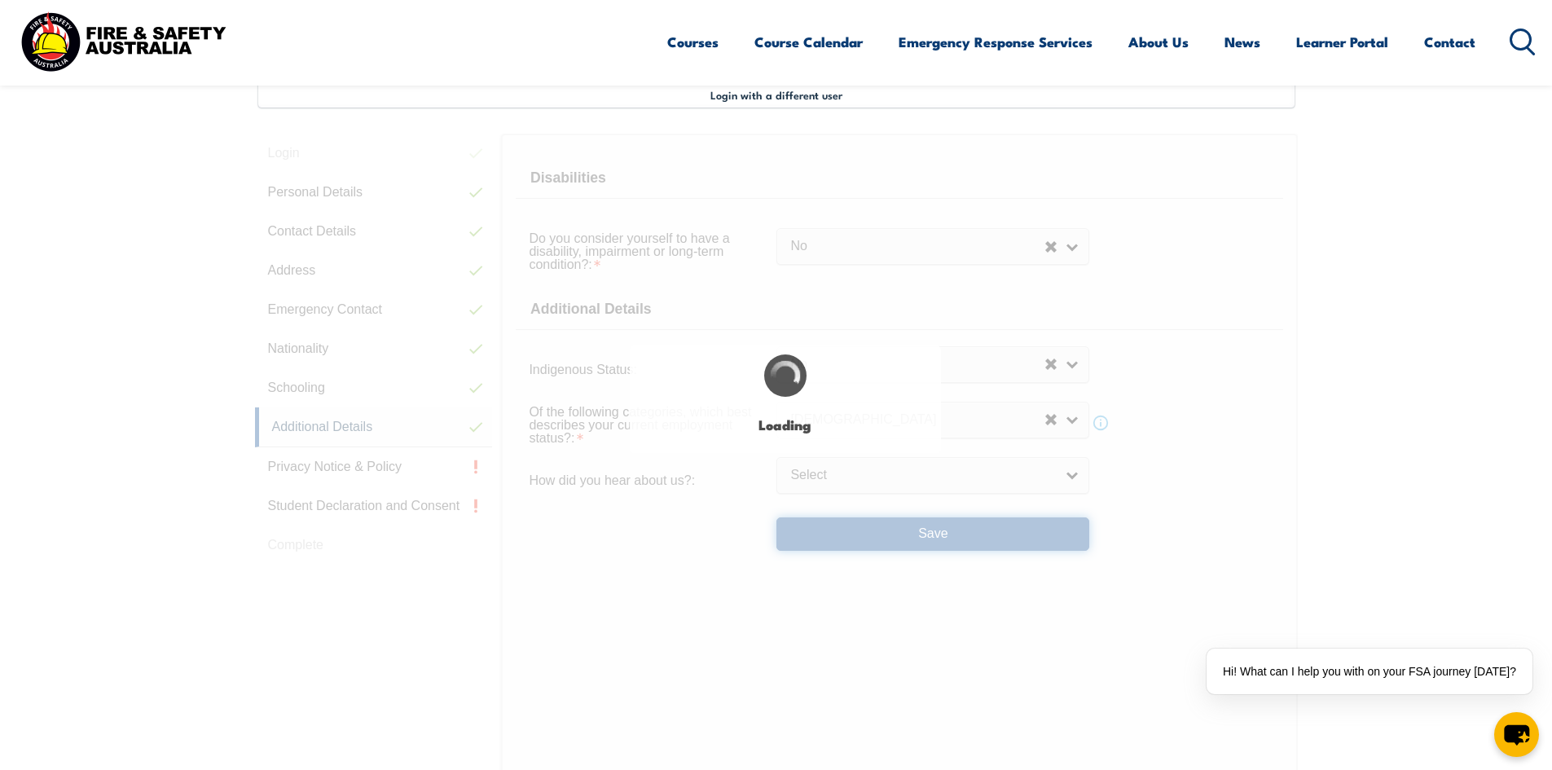
select select "false"
select select
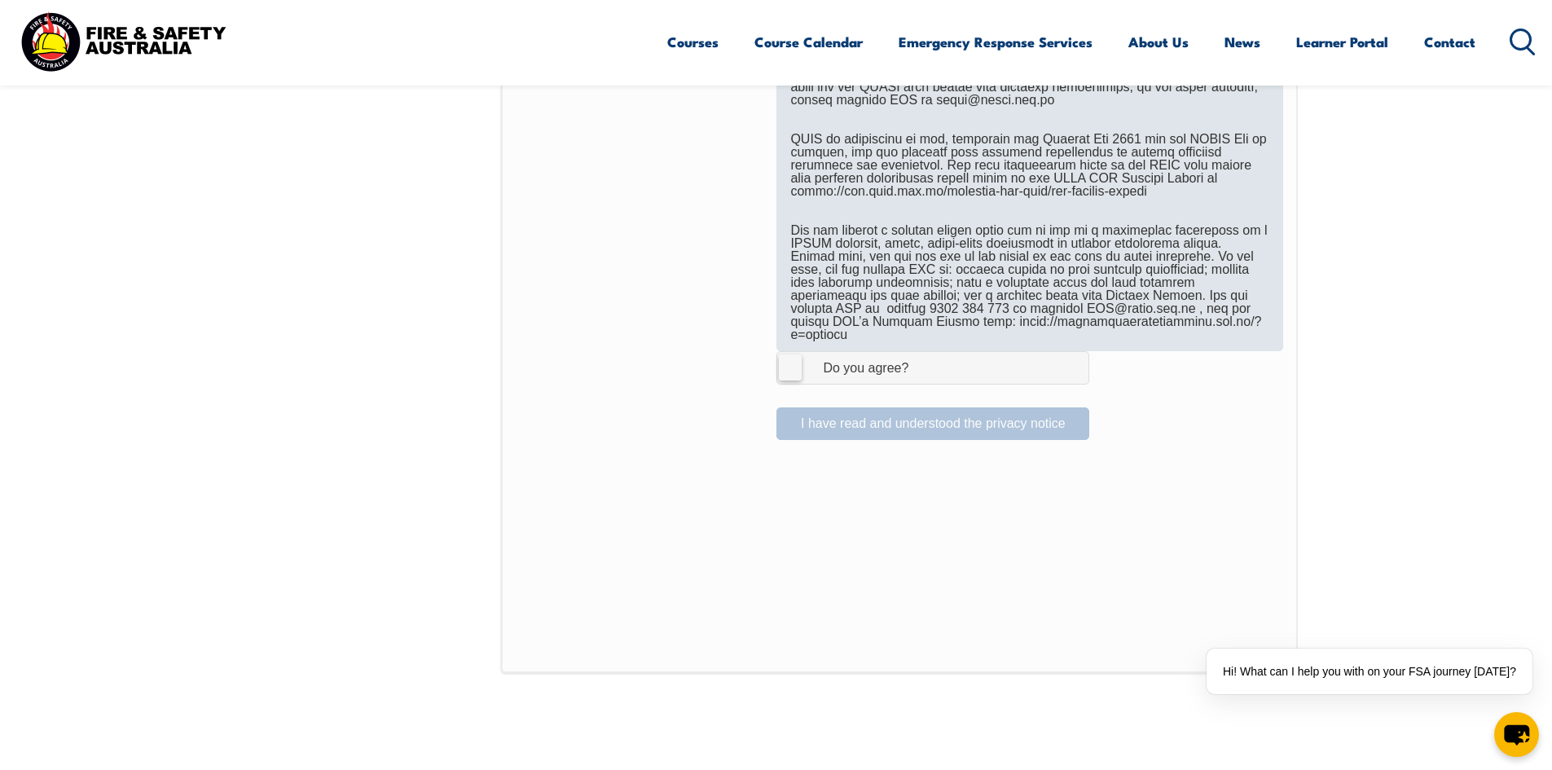
scroll to position [1014, 0]
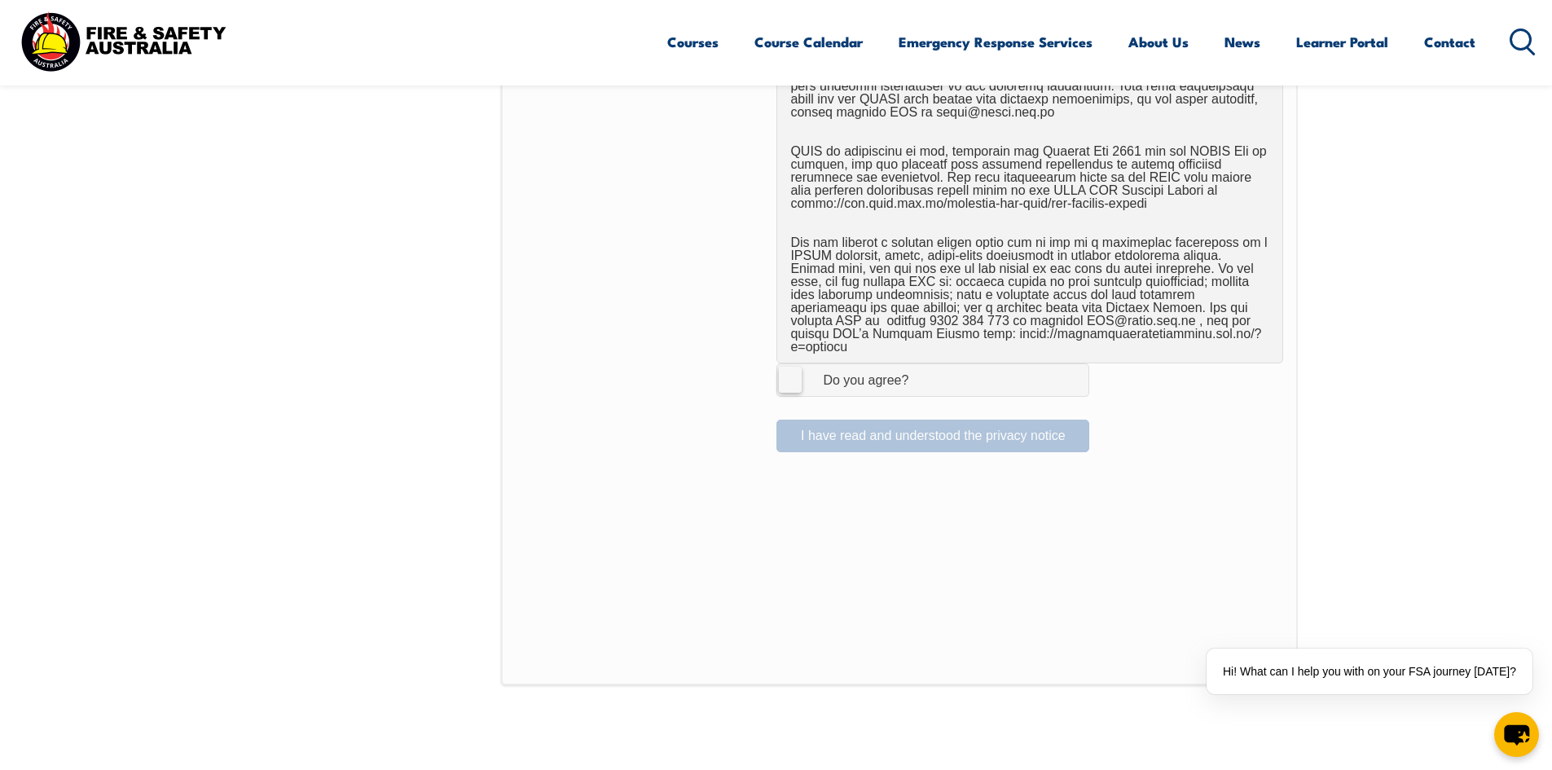
click at [820, 374] on div "Do you agree?" at bounding box center [849, 380] width 118 height 13
click at [921, 370] on input "I Agree Do you agree?" at bounding box center [935, 379] width 28 height 31
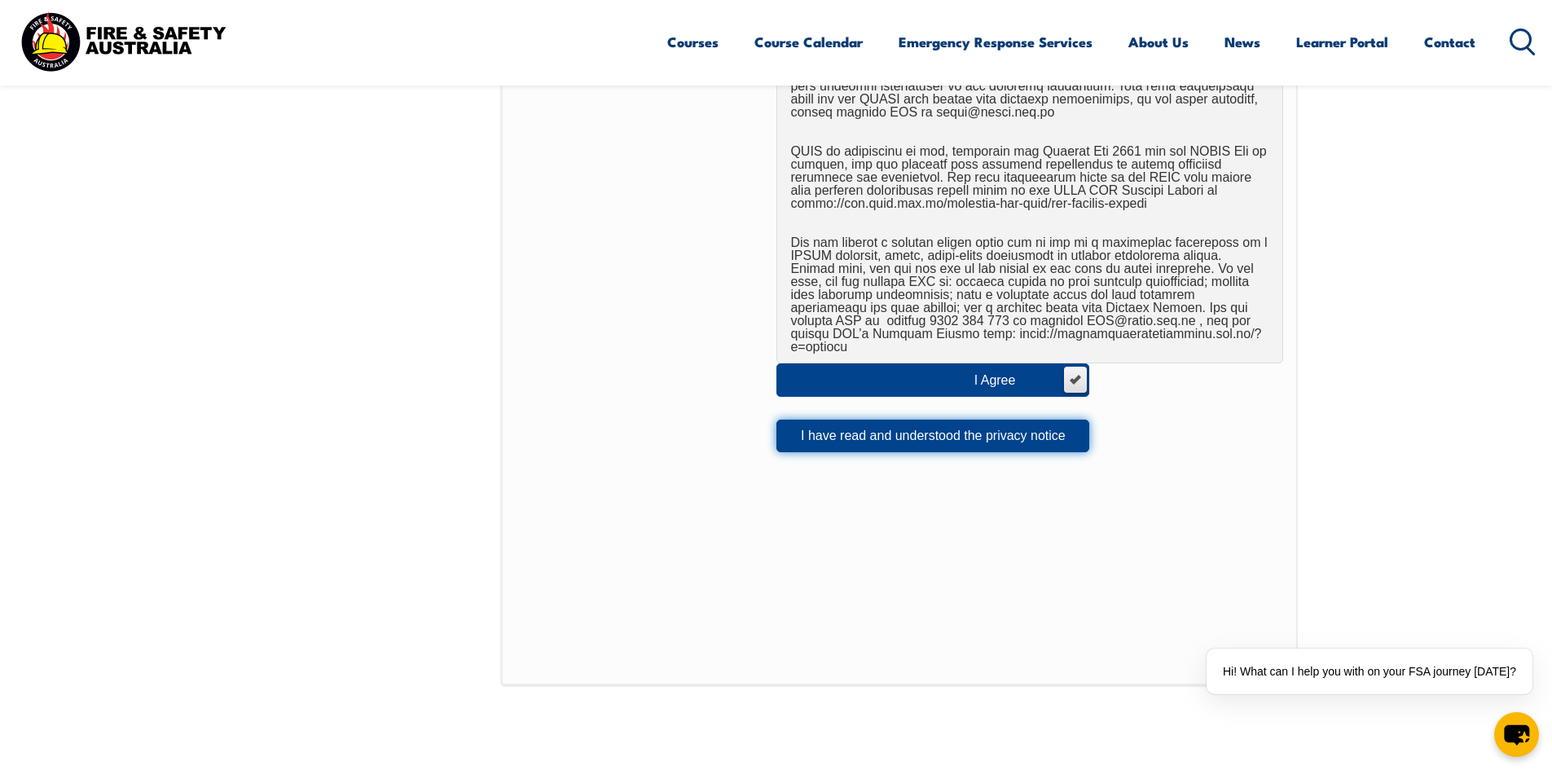
drag, startPoint x: 836, startPoint y: 418, endPoint x: 877, endPoint y: 424, distance: 42.1
click at [837, 420] on button "I have read and understood the privacy notice" at bounding box center [932, 436] width 313 height 33
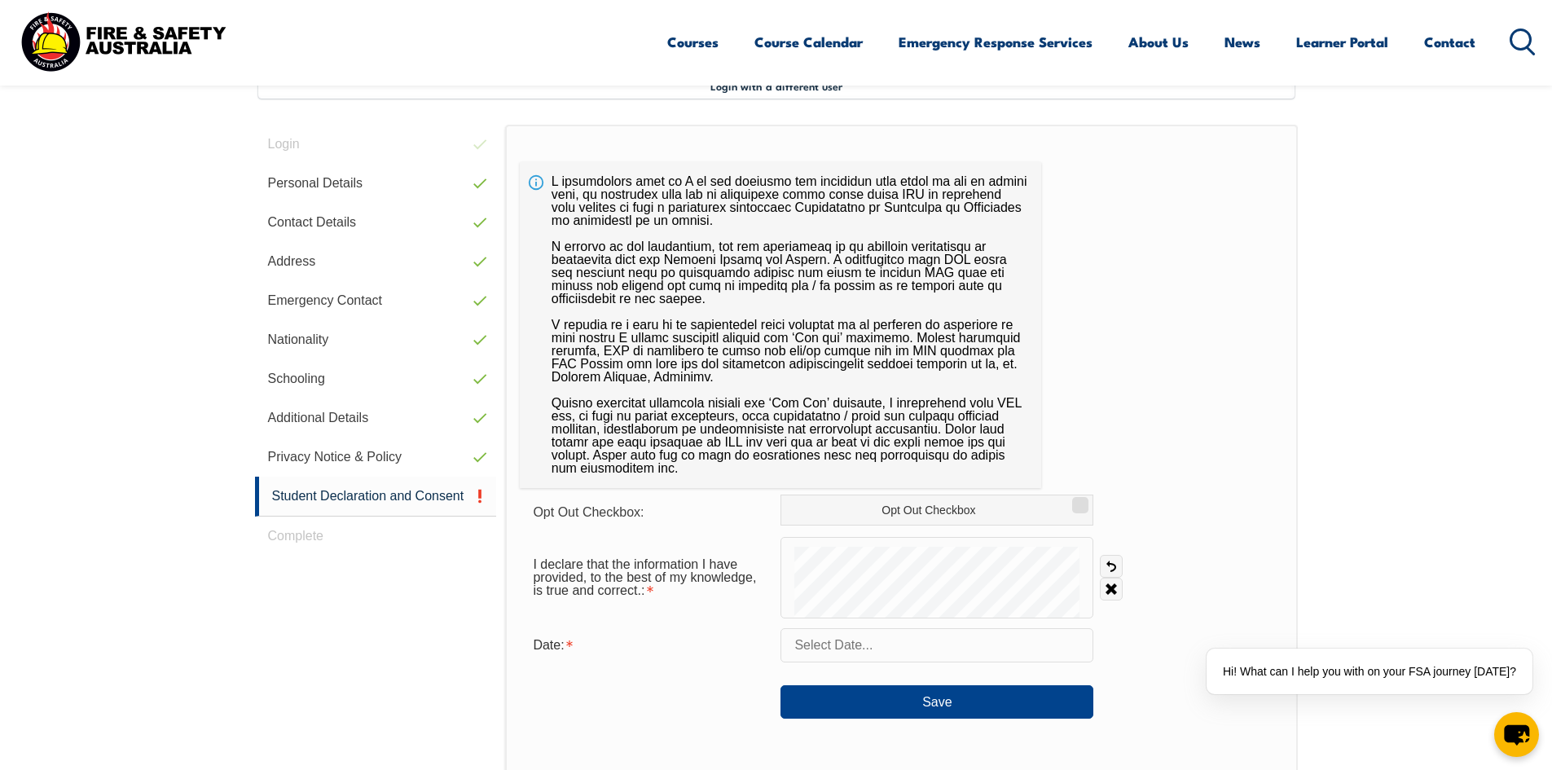
scroll to position [444, 0]
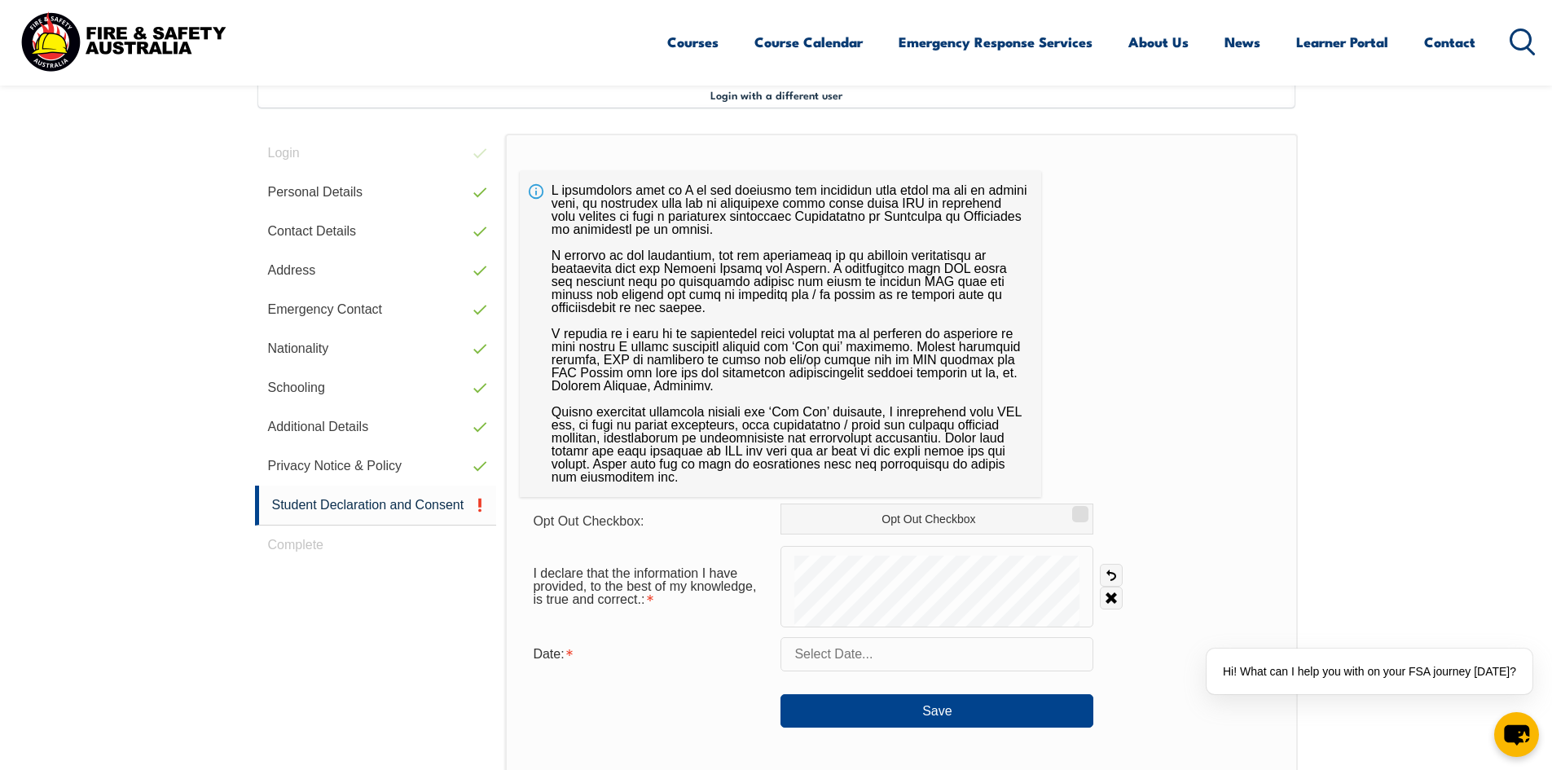
click at [939, 660] on input "text" at bounding box center [936, 654] width 313 height 34
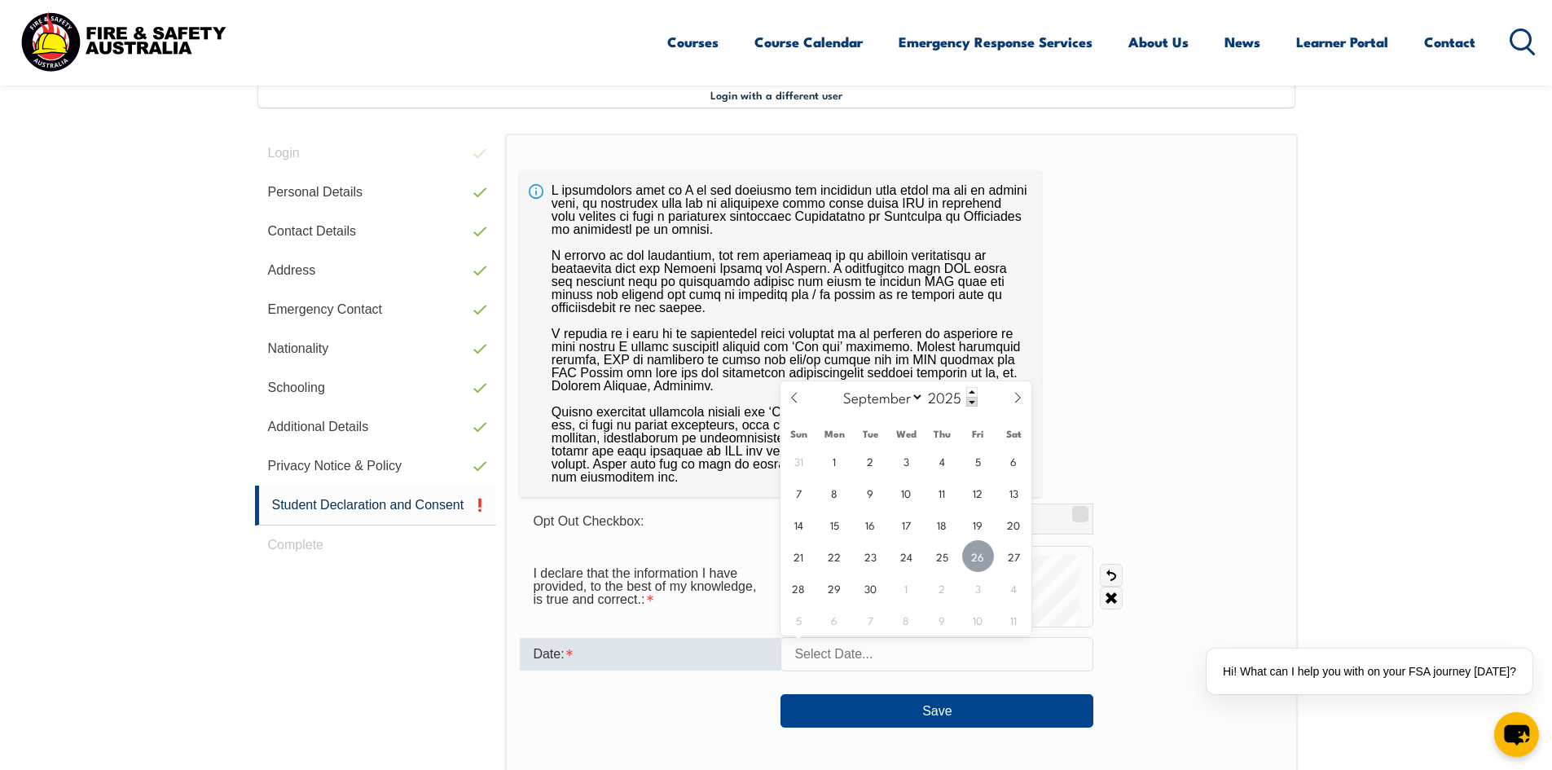
click at [973, 554] on span "26" at bounding box center [978, 556] width 32 height 32
type input "[DATE]"
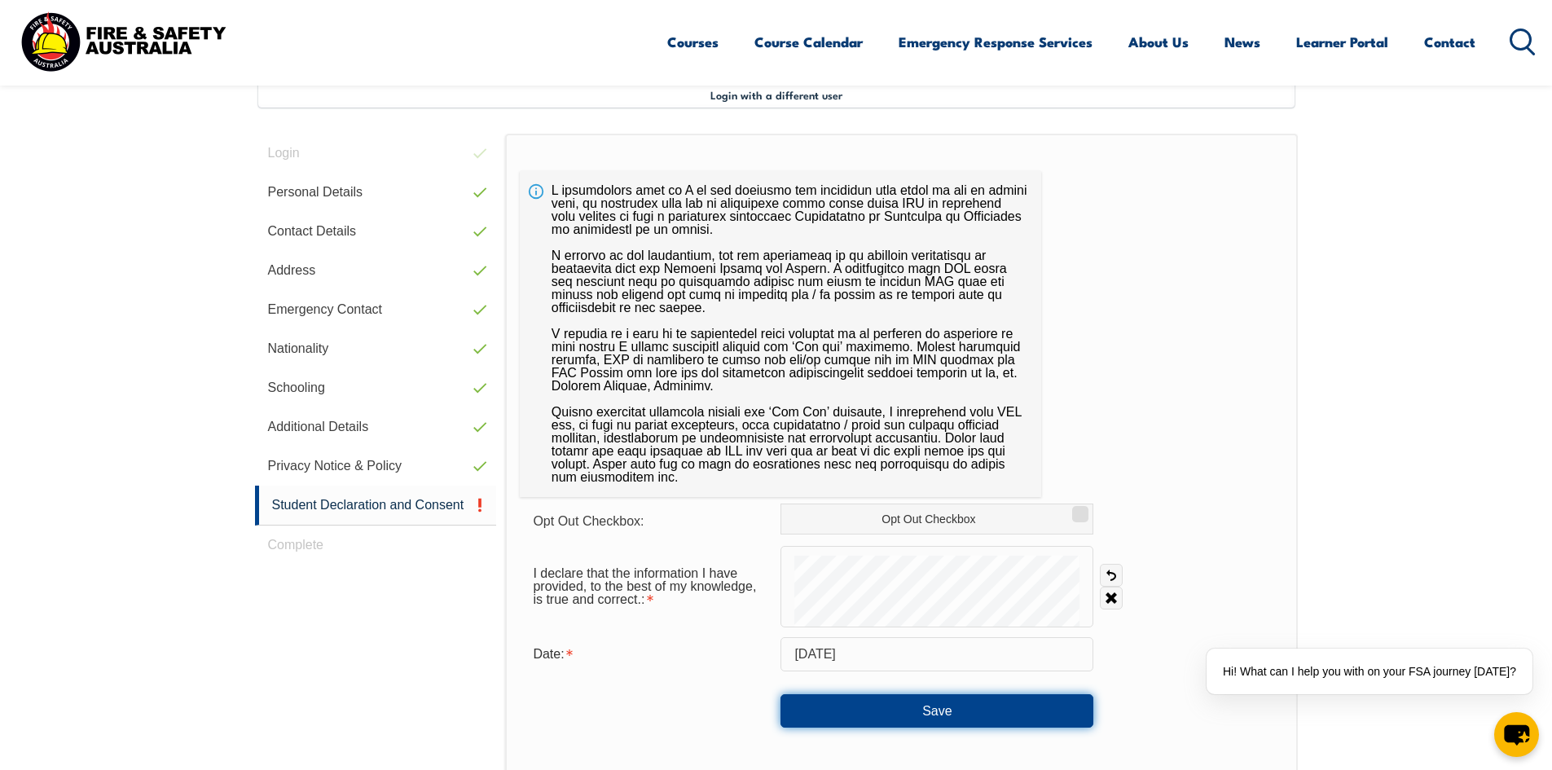
click at [957, 706] on button "Save" at bounding box center [936, 710] width 313 height 33
